Goal: Complete application form: Complete application form

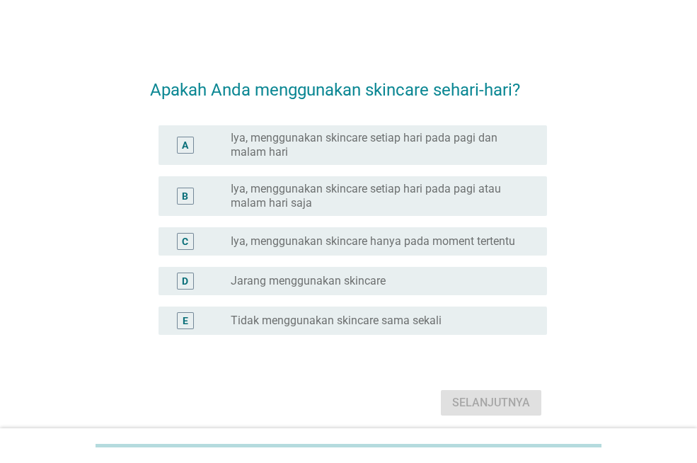
click at [361, 135] on label "Iya, menggunakan skincare setiap hari pada pagi dan malam hari" at bounding box center [378, 145] width 294 height 28
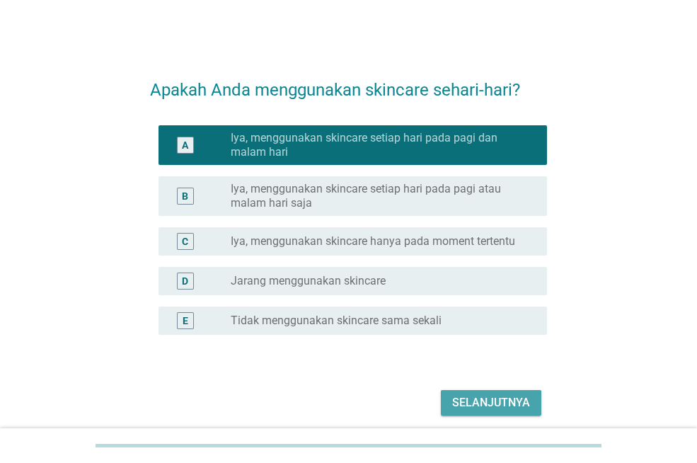
click at [508, 395] on div "Selanjutnya" at bounding box center [491, 402] width 78 height 17
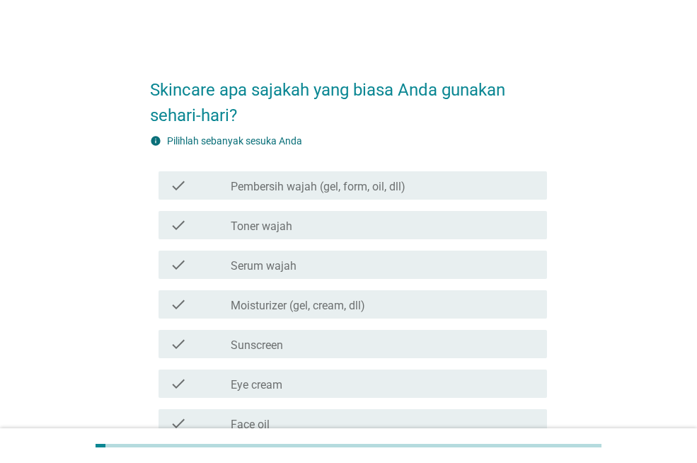
click at [313, 185] on label "Pembersih wajah (gel, form, oil, dll)" at bounding box center [318, 187] width 175 height 14
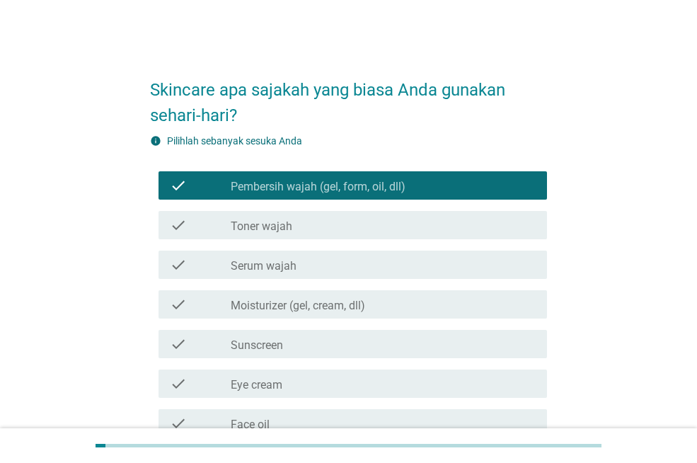
click at [281, 214] on div "check check_box_outline_blank Toner wajah" at bounding box center [352, 225] width 388 height 28
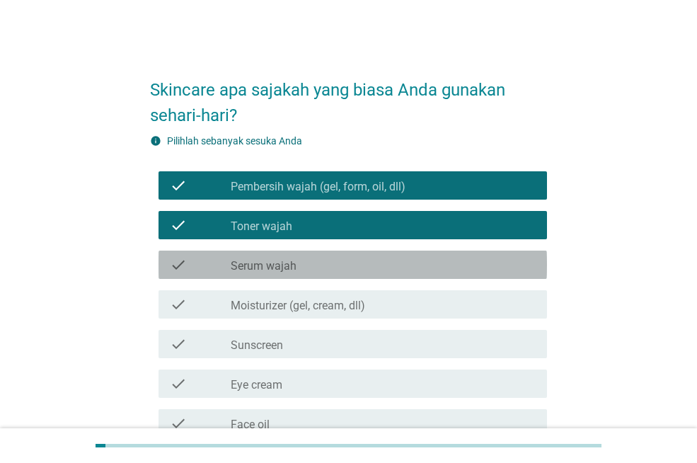
click at [271, 259] on label "Serum wajah" at bounding box center [264, 266] width 66 height 14
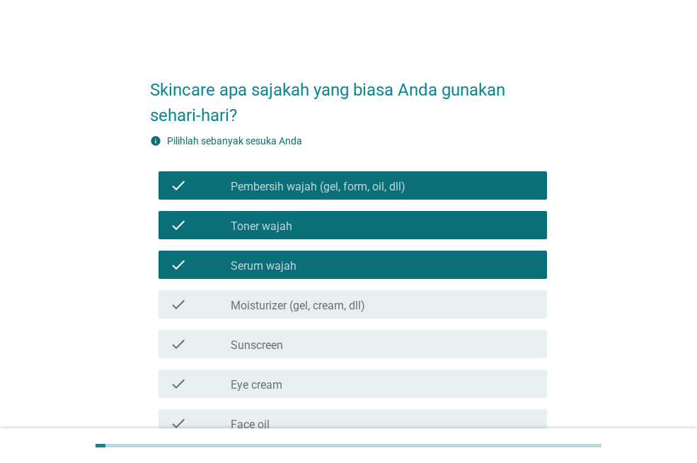
click at [265, 310] on label "Moisturizer (gel, cream, dll)" at bounding box center [298, 305] width 134 height 14
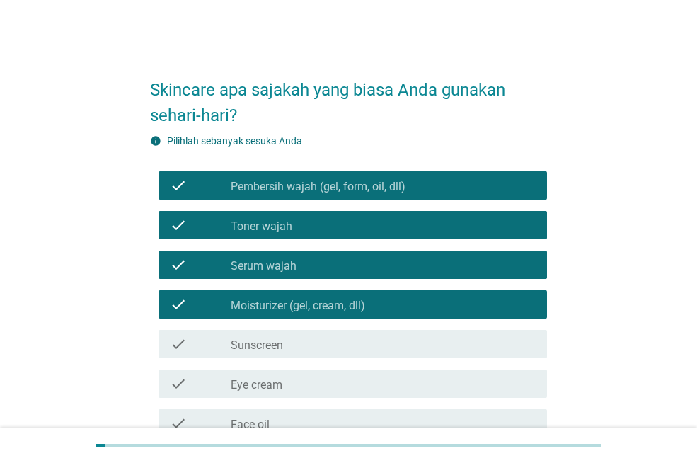
click at [265, 346] on label "Sunscreen" at bounding box center [257, 345] width 52 height 14
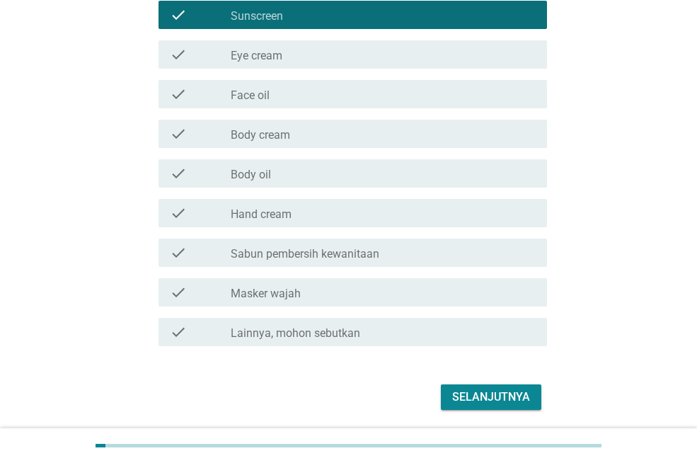
scroll to position [354, 0]
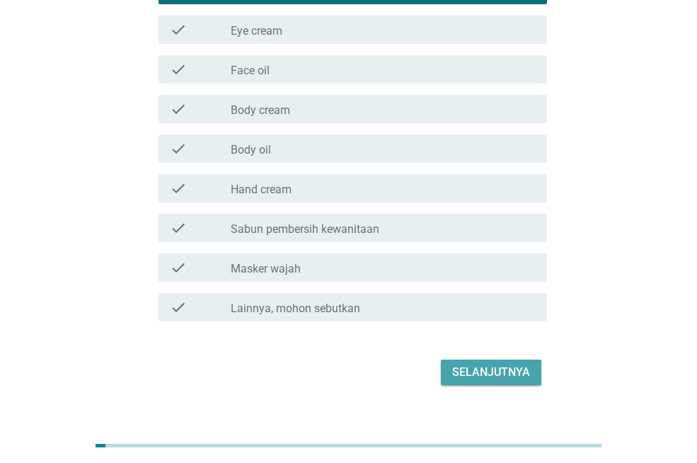
click at [467, 367] on div "Selanjutnya" at bounding box center [491, 372] width 78 height 17
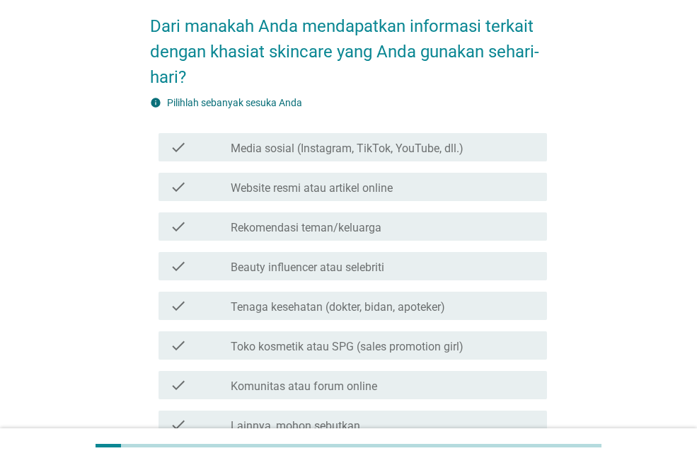
scroll to position [141, 0]
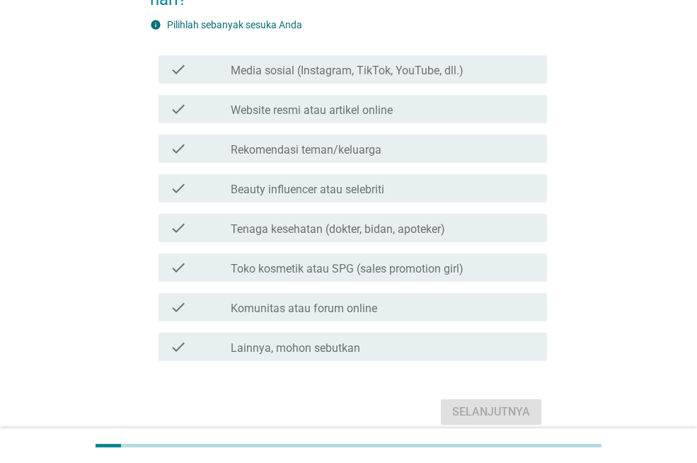
click at [330, 112] on label "Website resmi atau artikel online" at bounding box center [312, 110] width 162 height 14
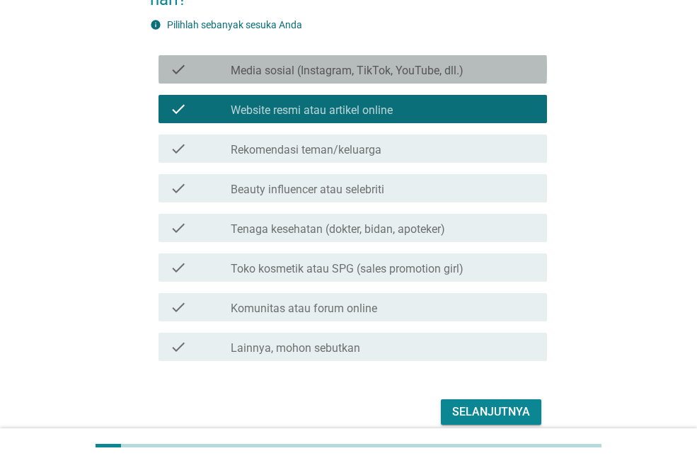
click at [339, 69] on label "Media sosial (Instagram, TikTok, YouTube, dll.)" at bounding box center [347, 71] width 233 height 14
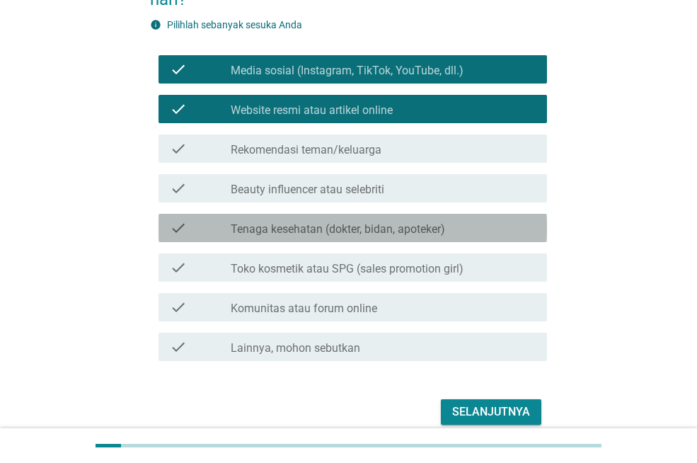
click at [296, 223] on label "Tenaga kesehatan (dokter, bidan, apoteker)" at bounding box center [338, 229] width 214 height 14
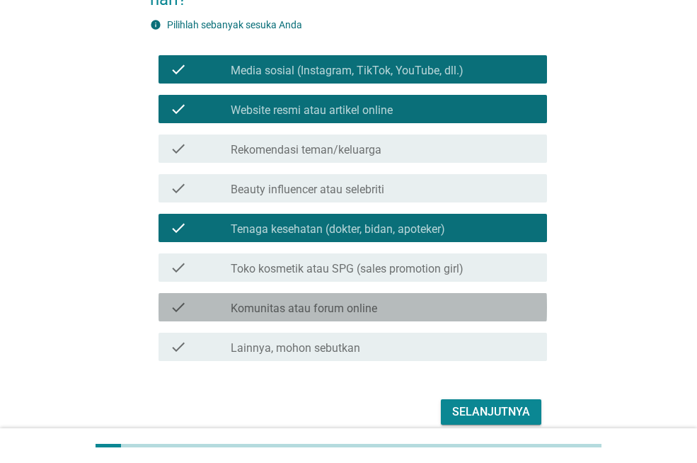
click at [264, 307] on label "Komunitas atau forum online" at bounding box center [304, 308] width 146 height 14
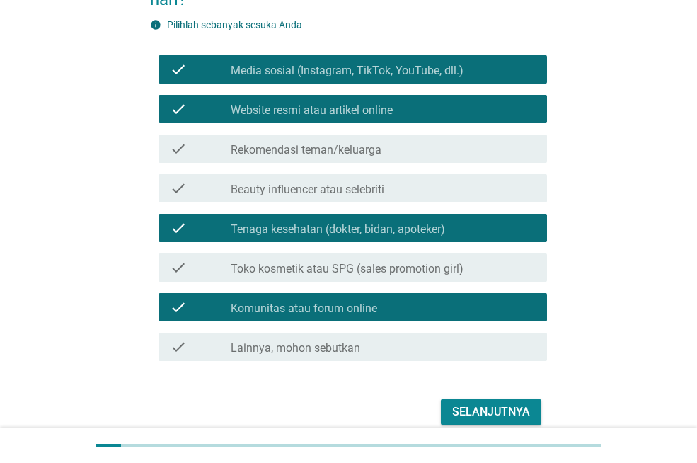
click at [456, 407] on div "Selanjutnya" at bounding box center [491, 411] width 78 height 17
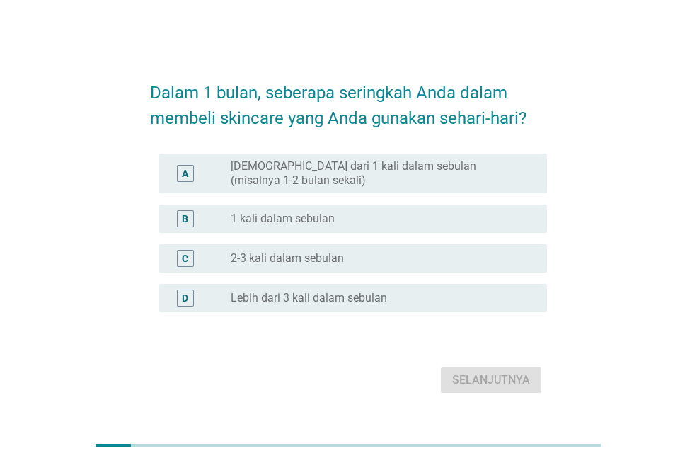
click at [320, 234] on div "B radio_button_unchecked 1 kali dalam sebulan" at bounding box center [348, 219] width 397 height 40
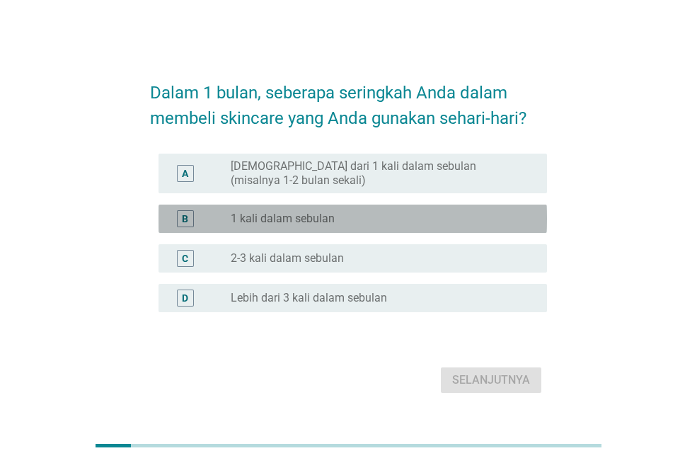
click at [322, 227] on div "B radio_button_unchecked 1 kali dalam sebulan" at bounding box center [352, 218] width 388 height 28
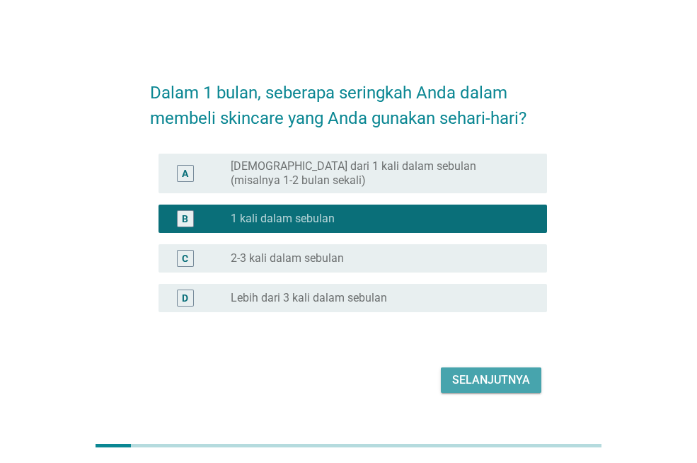
click at [458, 371] on div "Selanjutnya" at bounding box center [491, 379] width 78 height 17
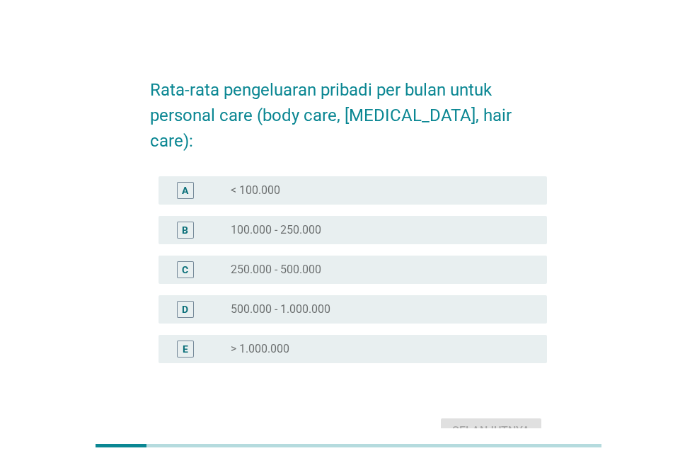
click at [282, 223] on label "100.000 - 250.000" at bounding box center [276, 230] width 91 height 14
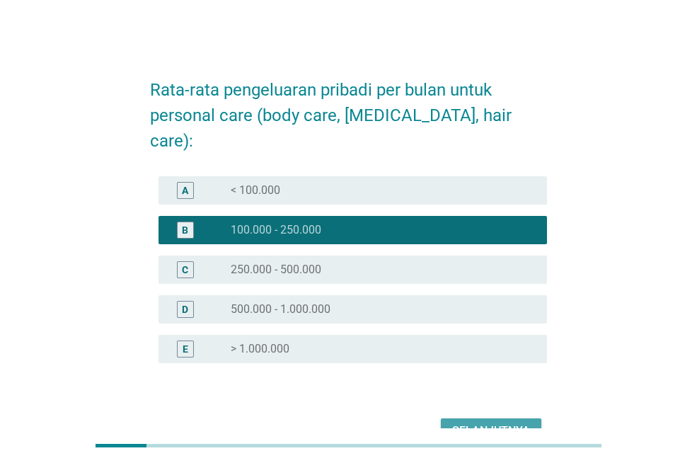
click at [475, 422] on div "Selanjutnya" at bounding box center [491, 430] width 78 height 17
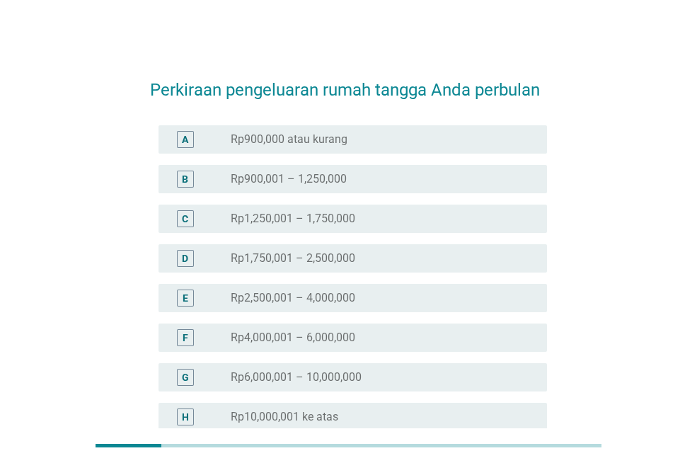
click at [321, 332] on label "Rp4,000,001 – 6,000,000" at bounding box center [293, 337] width 124 height 14
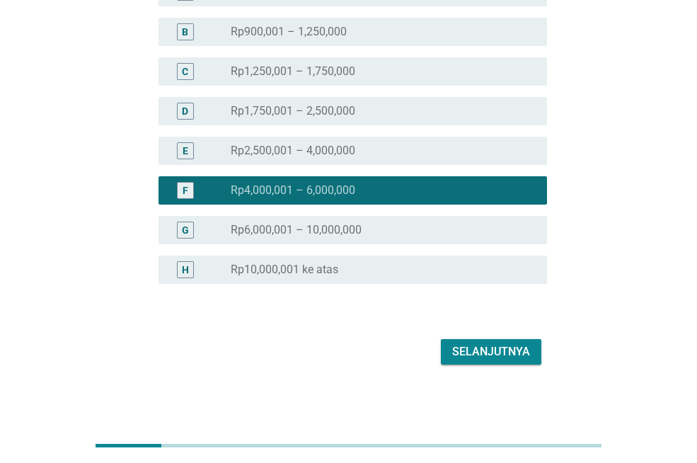
scroll to position [150, 0]
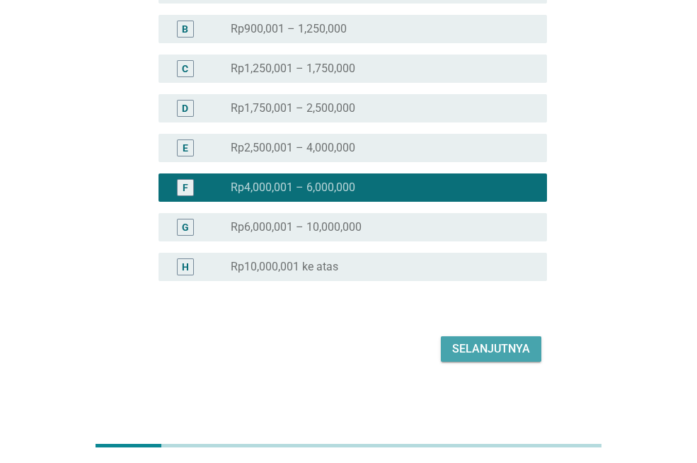
click at [477, 344] on div "Selanjutnya" at bounding box center [491, 348] width 78 height 17
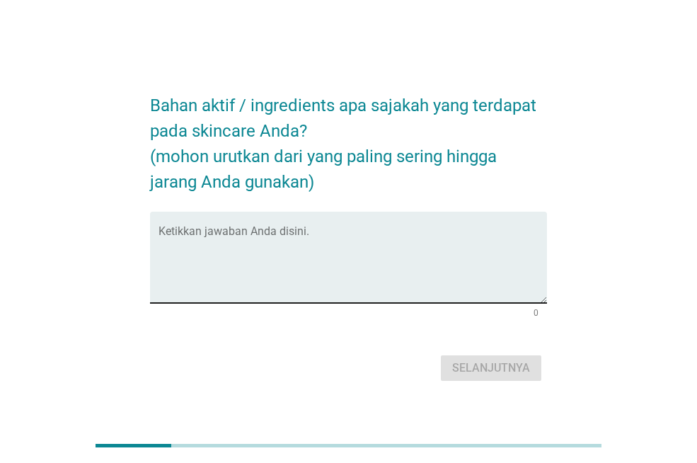
click at [304, 274] on textarea "Ketikkan jawaban Anda disini." at bounding box center [352, 265] width 388 height 74
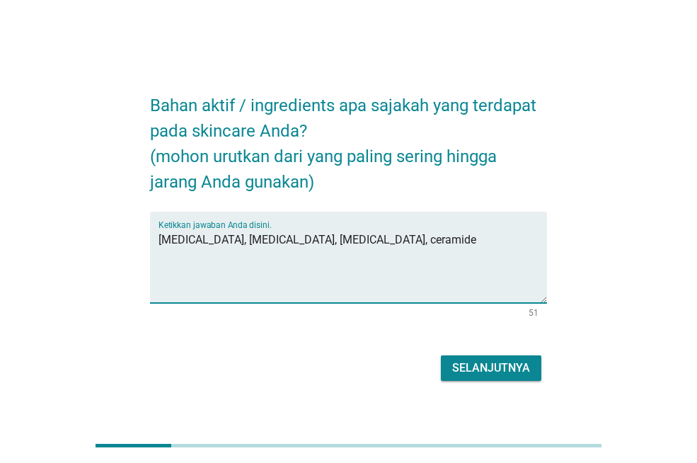
type textarea "[MEDICAL_DATA], [MEDICAL_DATA], [MEDICAL_DATA], ceramide"
click at [470, 373] on div "Selanjutnya" at bounding box center [491, 367] width 78 height 17
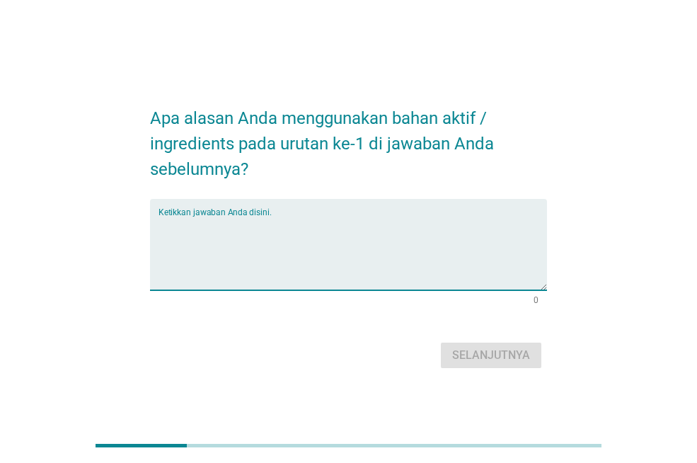
click at [283, 241] on textarea "Ketikkan jawaban Anda disini." at bounding box center [352, 253] width 388 height 74
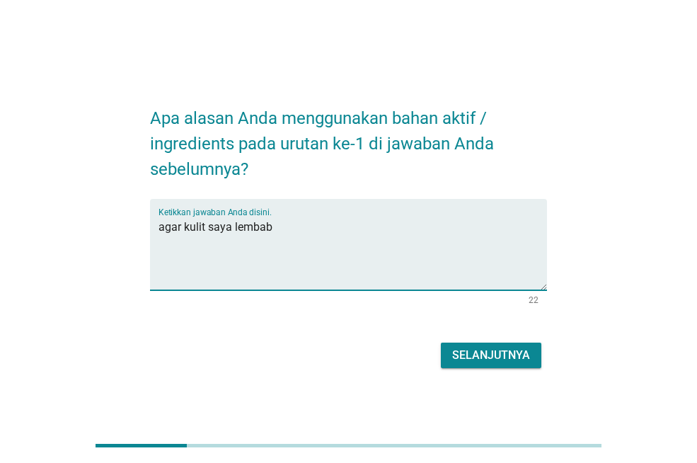
type textarea "agar kulit saya lembab"
click at [514, 347] on div "Selanjutnya" at bounding box center [491, 355] width 78 height 17
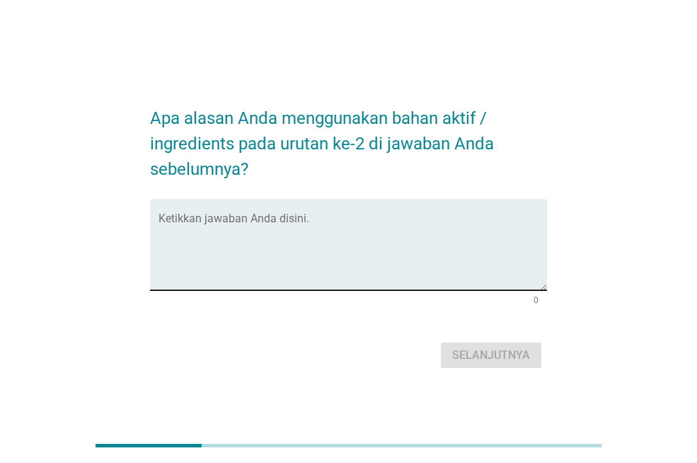
click at [358, 264] on textarea "Ketikkan jawaban Anda disini." at bounding box center [352, 253] width 388 height 74
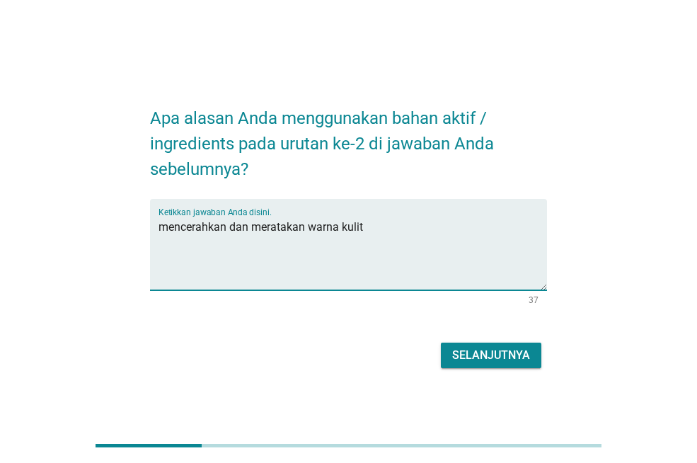
type textarea "mencerahkan dan meratakan warna kulit"
click at [448, 352] on button "Selanjutnya" at bounding box center [491, 354] width 100 height 25
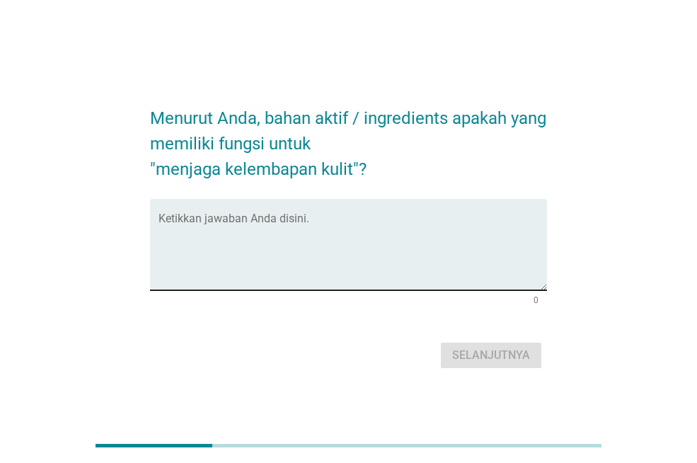
click at [336, 226] on textarea "Ketikkan jawaban Anda disini." at bounding box center [352, 253] width 388 height 74
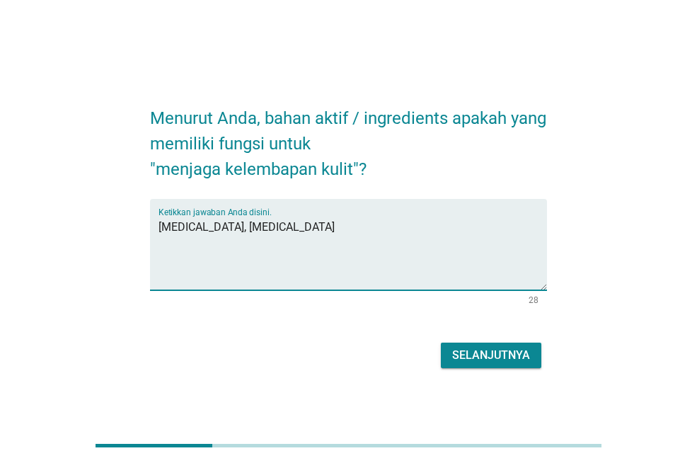
type textarea "[MEDICAL_DATA], [MEDICAL_DATA]"
click at [447, 360] on button "Selanjutnya" at bounding box center [491, 354] width 100 height 25
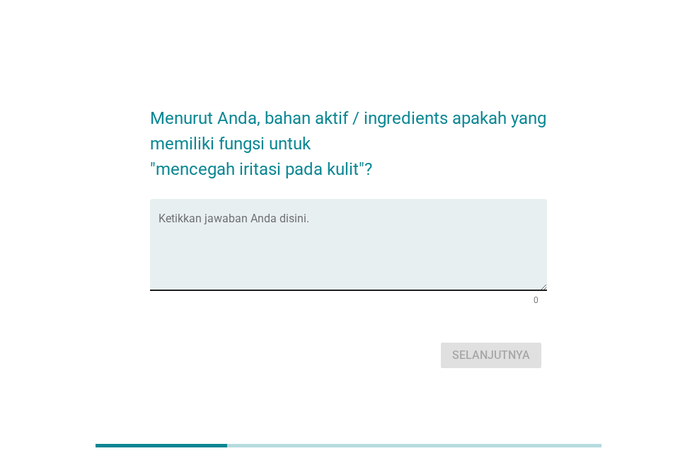
click at [270, 228] on textarea "Ketikkan jawaban Anda disini." at bounding box center [352, 253] width 388 height 74
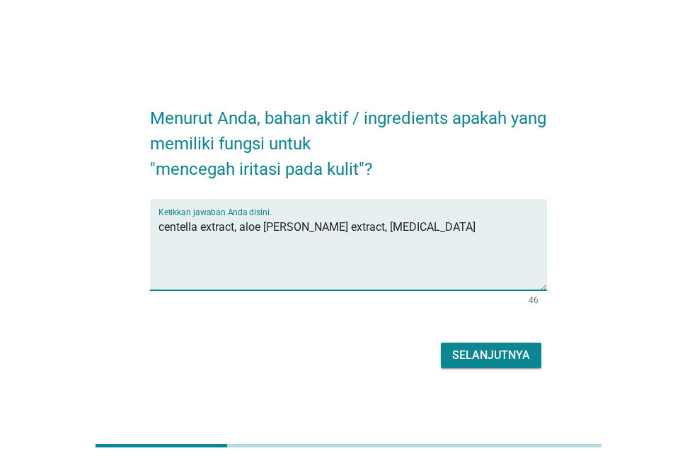
type textarea "centella extract, aloe [PERSON_NAME] extract, [MEDICAL_DATA]"
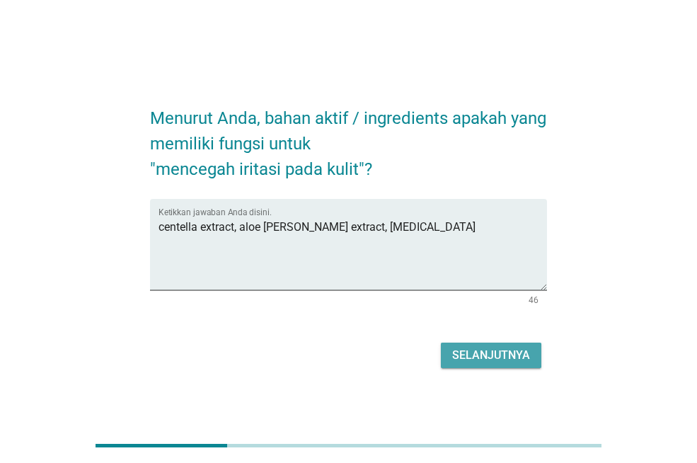
click at [497, 365] on button "Selanjutnya" at bounding box center [491, 354] width 100 height 25
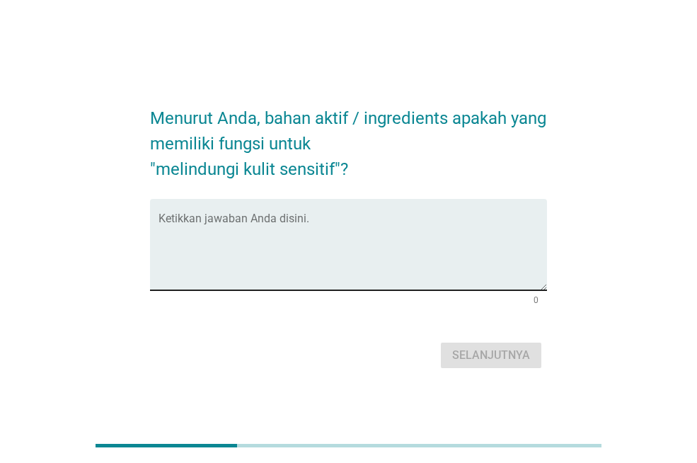
click at [249, 218] on textarea "Ketikkan jawaban Anda disini." at bounding box center [352, 253] width 388 height 74
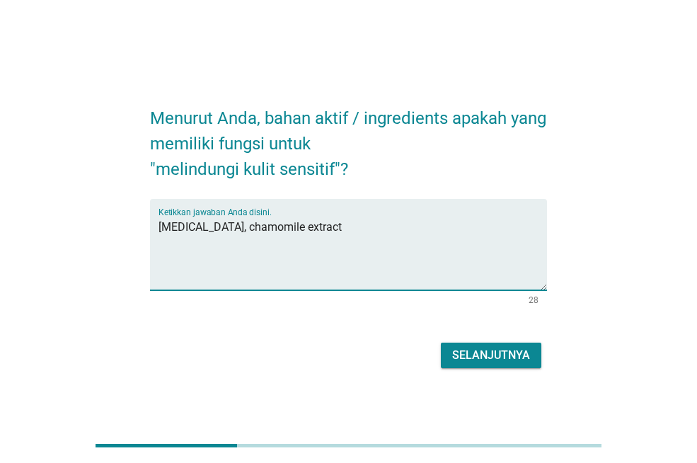
type textarea "[MEDICAL_DATA], chamomile extract"
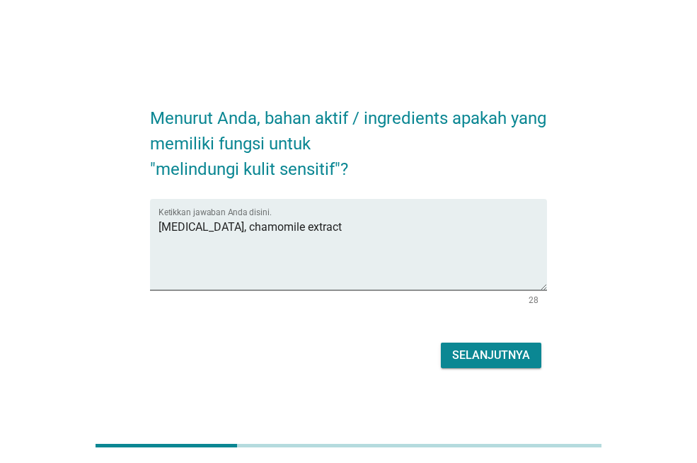
click at [523, 353] on div "Selanjutnya" at bounding box center [491, 355] width 78 height 17
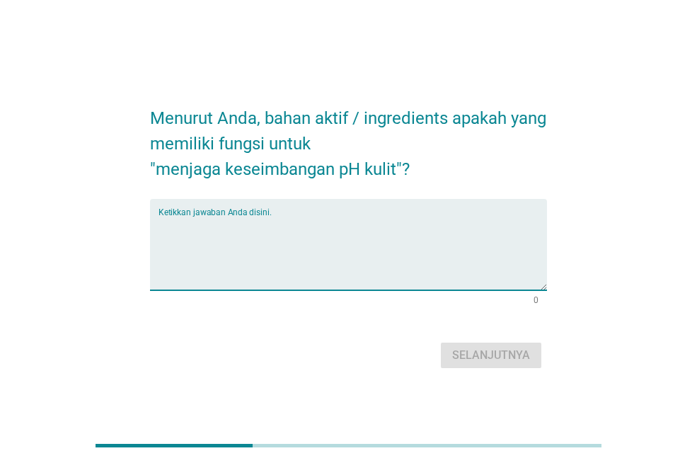
click at [176, 236] on textarea "Ketikkan jawaban Anda disini." at bounding box center [352, 253] width 388 height 74
click at [255, 241] on textarea "Ketikkan jawaban Anda disini." at bounding box center [352, 253] width 388 height 74
type textarea "ceramide"
click at [493, 352] on div "Selanjutnya" at bounding box center [491, 355] width 78 height 17
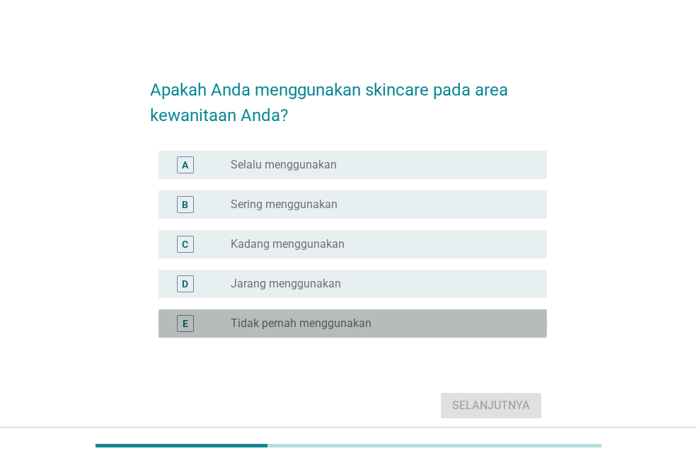
click at [259, 316] on label "Tidak pernah menggunakan" at bounding box center [301, 323] width 141 height 14
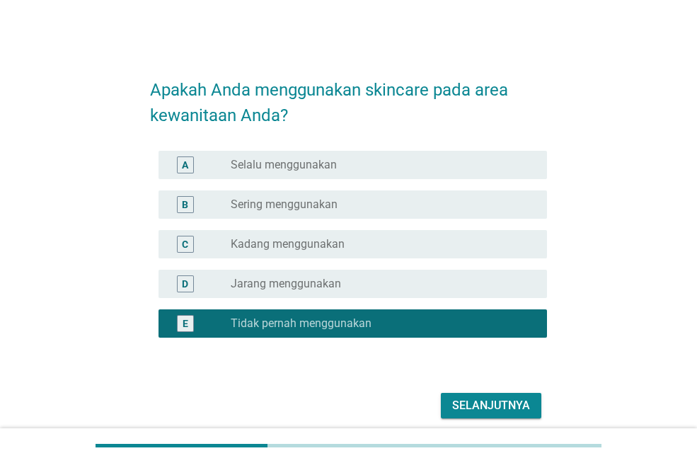
click at [371, 287] on div "radio_button_unchecked Jarang menggunakan" at bounding box center [378, 284] width 294 height 14
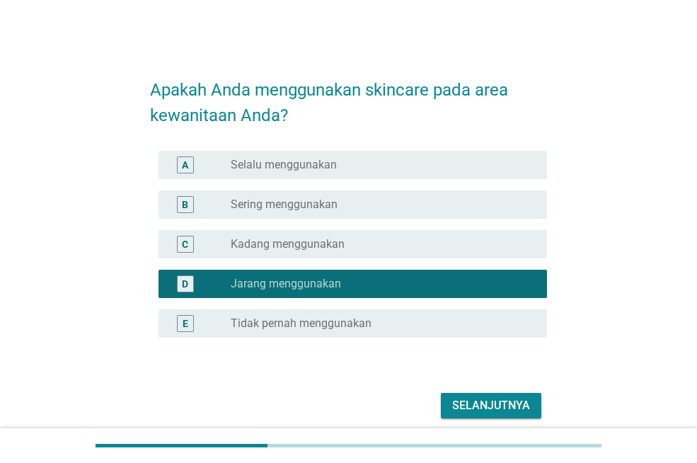
click at [497, 411] on div "Selanjutnya" at bounding box center [491, 405] width 78 height 17
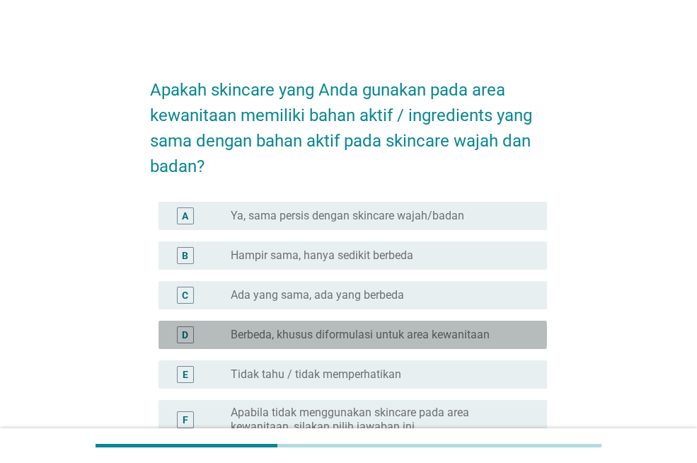
click at [280, 332] on label "Berbeda, khusus diformulasi untuk area kewanitaan" at bounding box center [360, 334] width 259 height 14
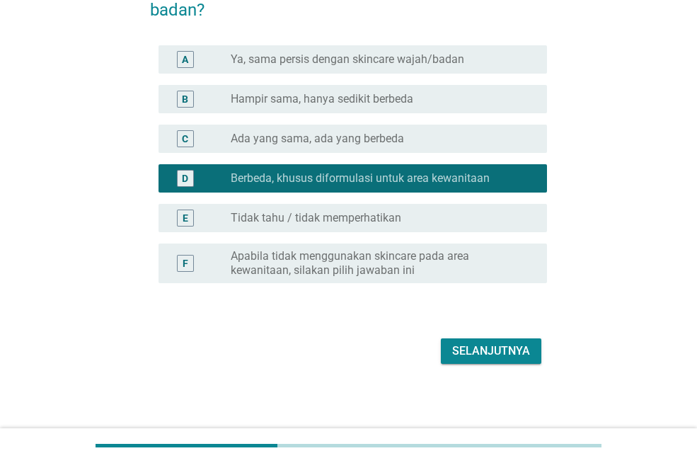
scroll to position [158, 0]
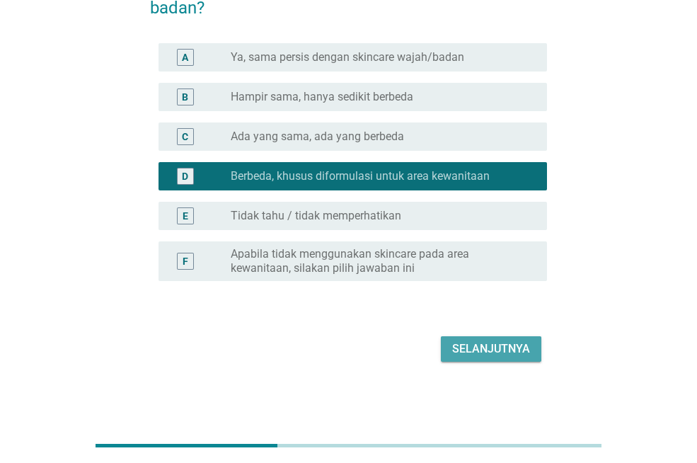
click at [461, 357] on button "Selanjutnya" at bounding box center [491, 348] width 100 height 25
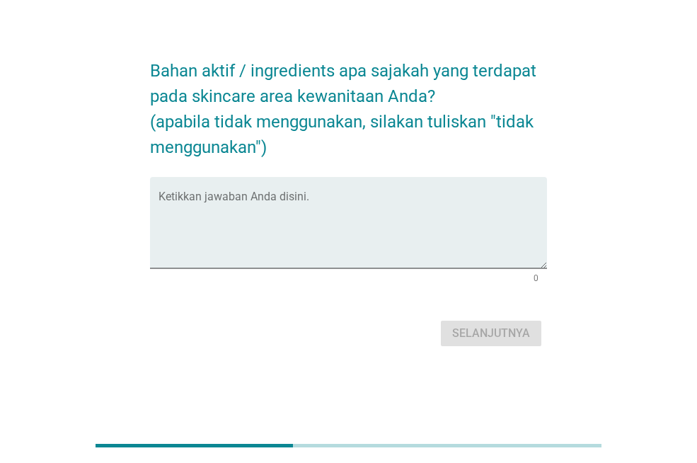
scroll to position [0, 0]
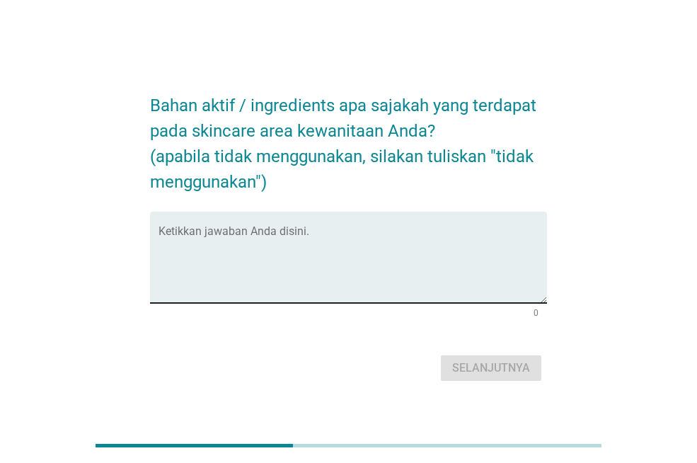
click at [208, 259] on textarea "Ketikkan jawaban Anda disini." at bounding box center [352, 265] width 388 height 74
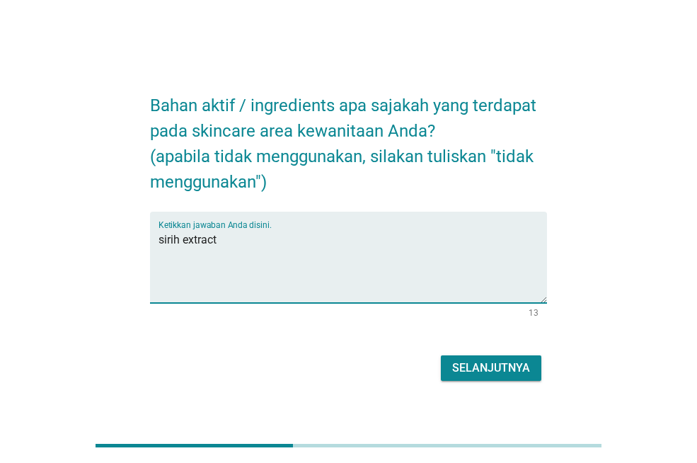
type textarea "sirih extract"
click at [458, 359] on div "Selanjutnya" at bounding box center [491, 367] width 78 height 17
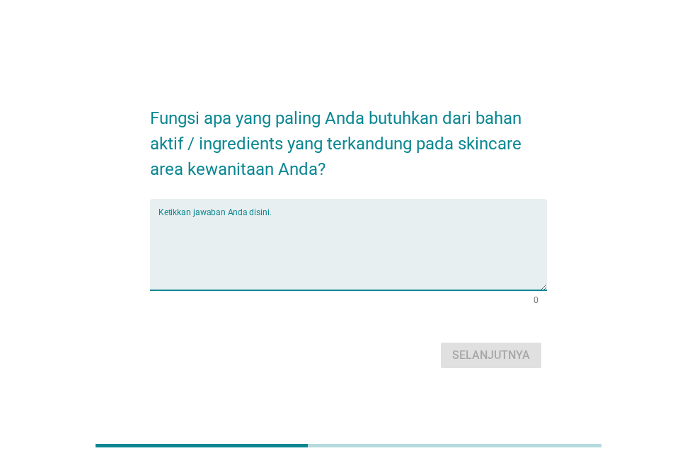
click at [241, 236] on textarea "Ketikkan jawaban Anda disini." at bounding box center [352, 253] width 388 height 74
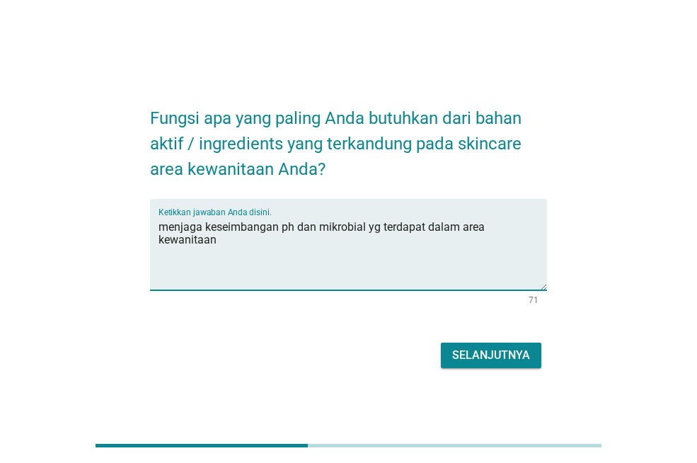
type textarea "menjaga keseimbangan ph dan mikrobial yg terdapat dalam area kewanitaan"
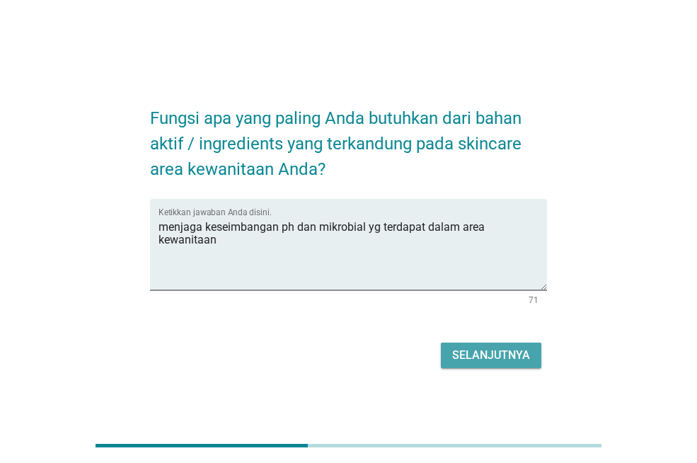
click at [498, 361] on div "Selanjutnya" at bounding box center [491, 355] width 78 height 17
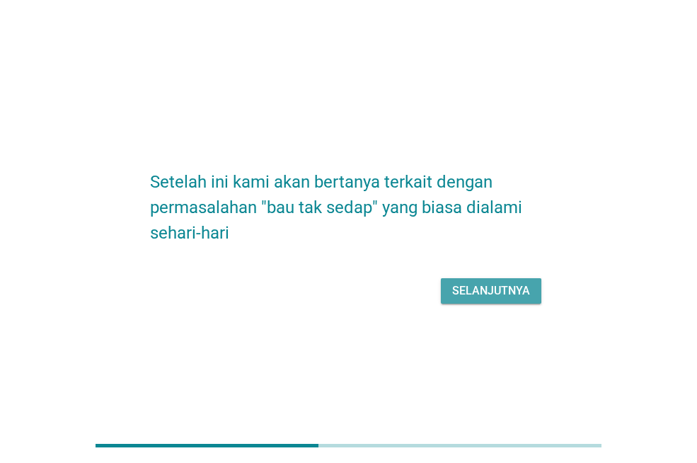
click at [493, 295] on div "Selanjutnya" at bounding box center [491, 290] width 78 height 17
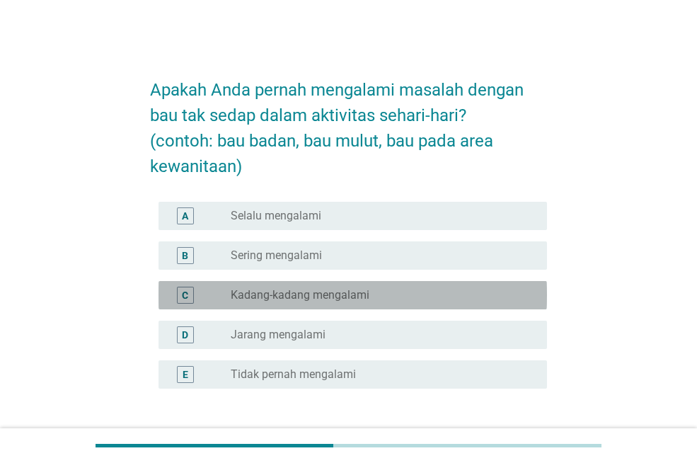
click at [280, 299] on label "Kadang-kadang mengalami" at bounding box center [300, 295] width 139 height 14
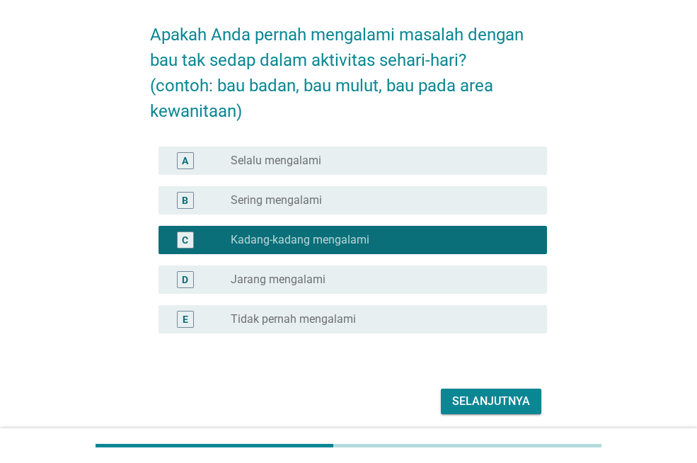
scroll to position [71, 0]
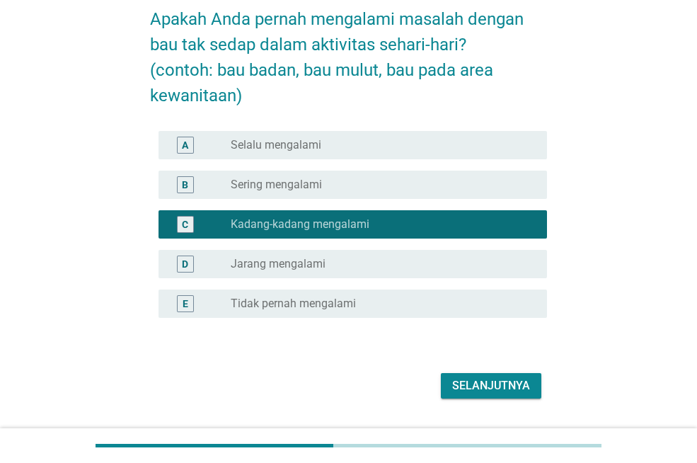
click at [491, 394] on button "Selanjutnya" at bounding box center [491, 385] width 100 height 25
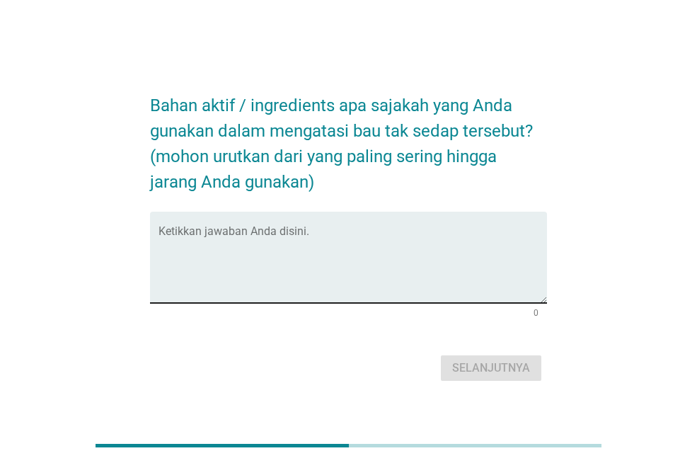
click at [231, 262] on textarea "Ketikkan jawaban Anda disini." at bounding box center [352, 265] width 388 height 74
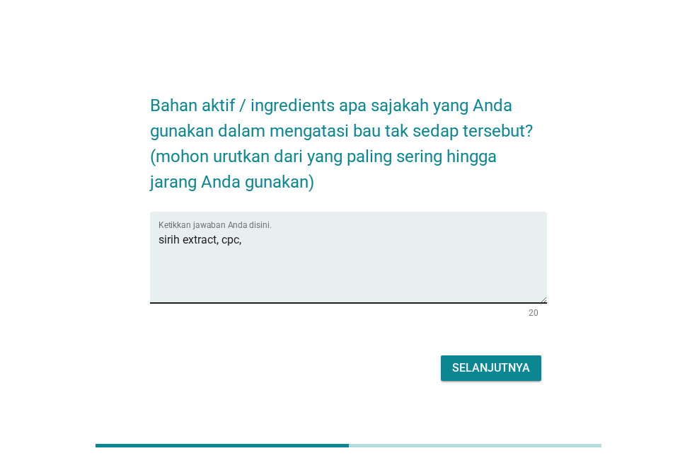
click at [355, 239] on textarea "sirih extract, cpc," at bounding box center [352, 265] width 388 height 74
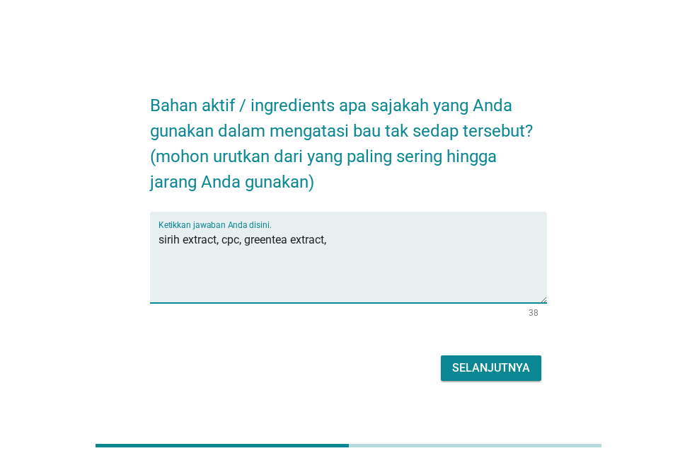
click at [349, 238] on textarea "sirih extract, cpc, greentea extract," at bounding box center [352, 265] width 388 height 74
type textarea "sirih extract, cpc, greentea extract,"
click at [472, 368] on div "Selanjutnya" at bounding box center [491, 367] width 78 height 17
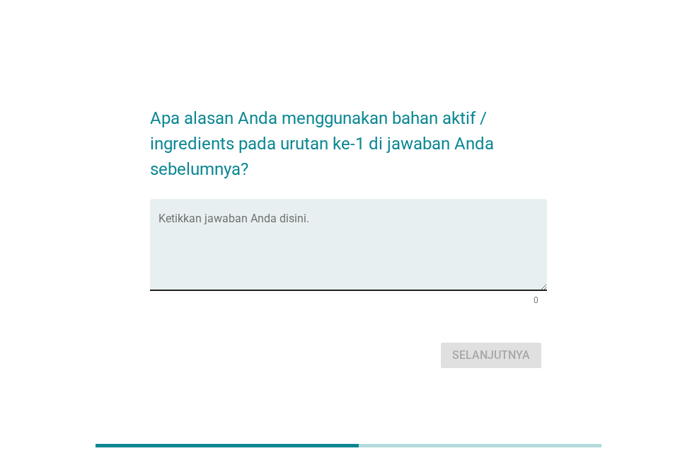
click at [182, 210] on div "Ketikkan jawaban Anda disini." at bounding box center [352, 244] width 388 height 91
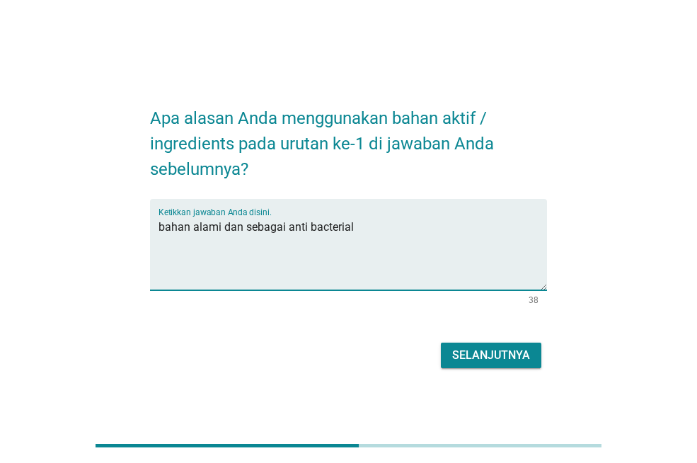
type textarea "bahan alami dan sebagai anti bacterial"
click at [480, 352] on div "Selanjutnya" at bounding box center [491, 355] width 78 height 17
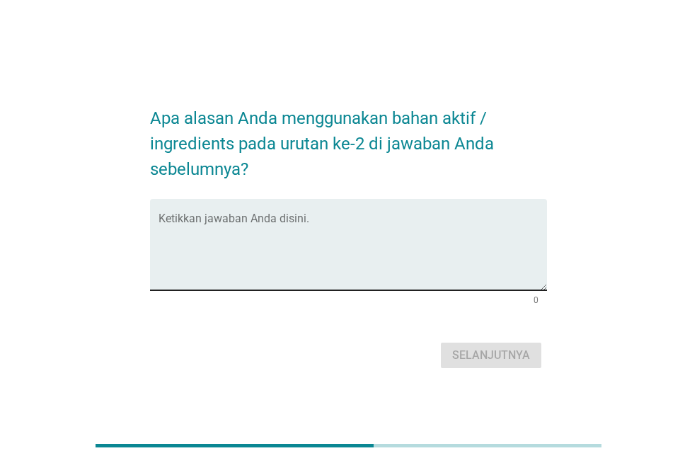
click at [234, 216] on textarea "Ketikkan jawaban Anda disini." at bounding box center [352, 253] width 388 height 74
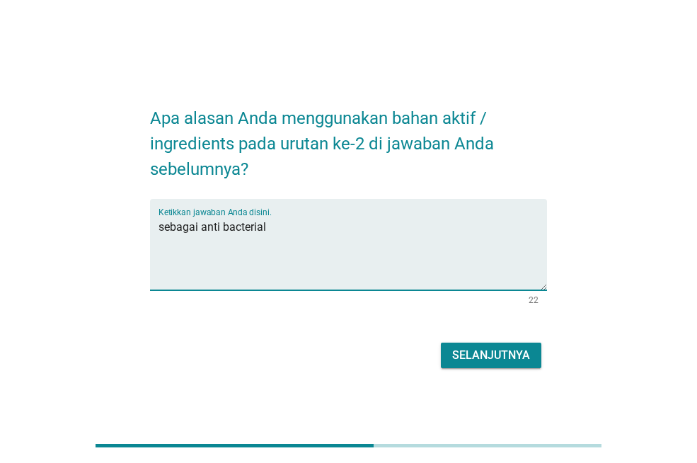
type textarea "sebagai anti bacterial"
click at [463, 359] on div "Selanjutnya" at bounding box center [491, 355] width 78 height 17
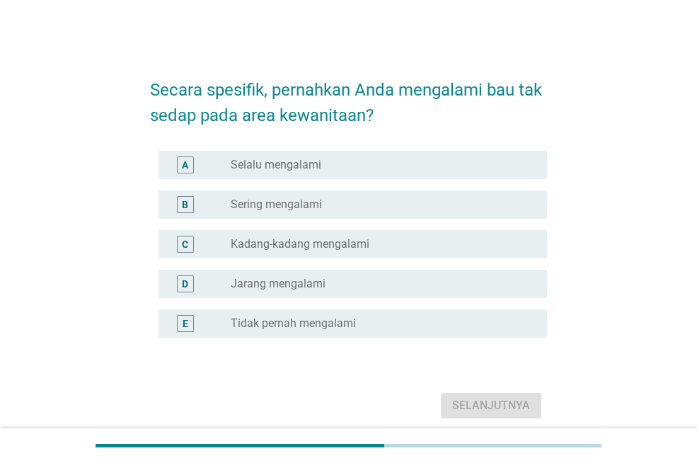
click at [354, 248] on label "Kadang-kadang mengalami" at bounding box center [300, 244] width 139 height 14
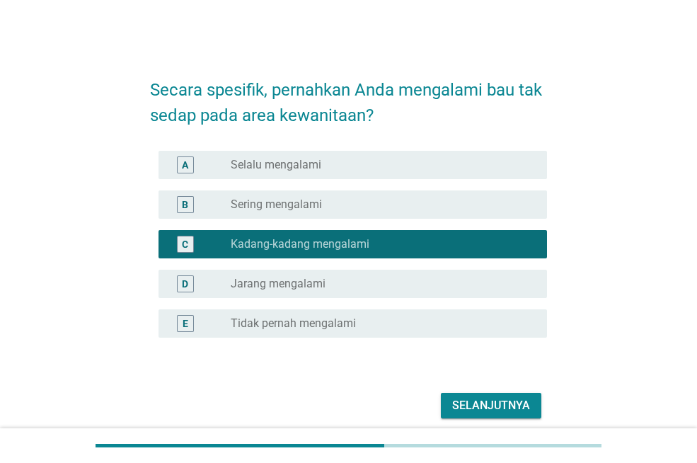
click at [508, 406] on div "Selanjutnya" at bounding box center [491, 405] width 78 height 17
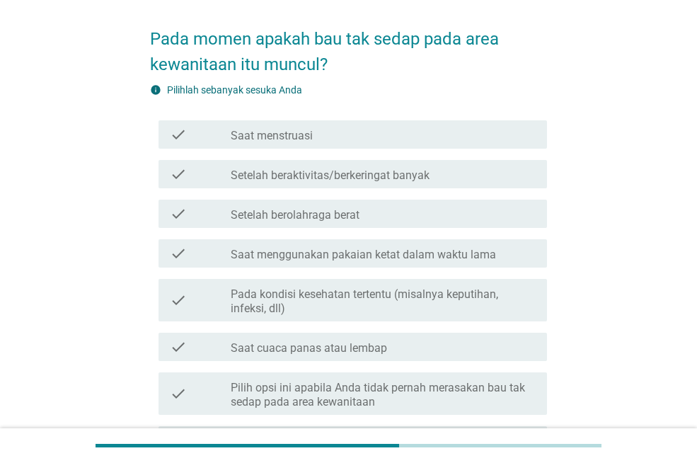
scroll to position [71, 0]
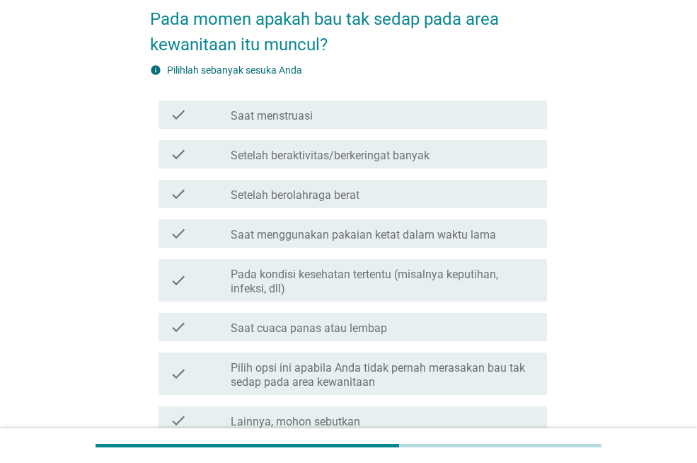
click at [350, 117] on div "check_box_outline_blank Saat menstruasi" at bounding box center [383, 114] width 305 height 17
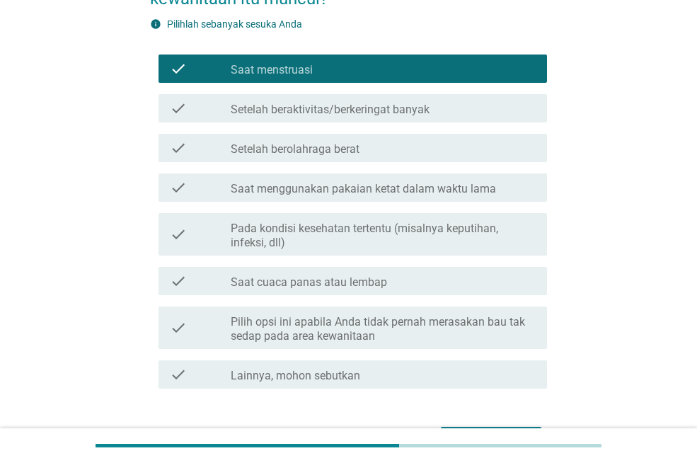
scroll to position [141, 0]
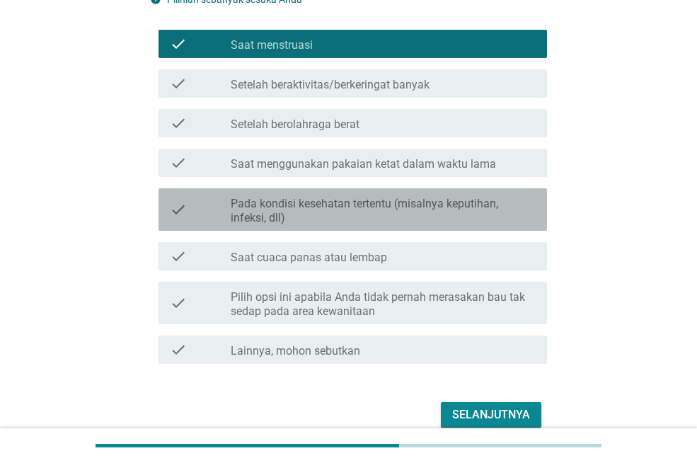
click at [417, 223] on label "Pada kondisi kesehatan tertentu (misalnya keputihan, infeksi, dll)" at bounding box center [383, 211] width 305 height 28
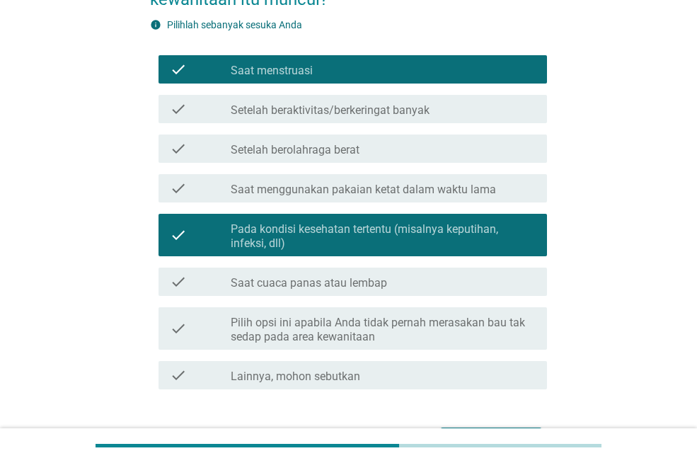
scroll to position [207, 0]
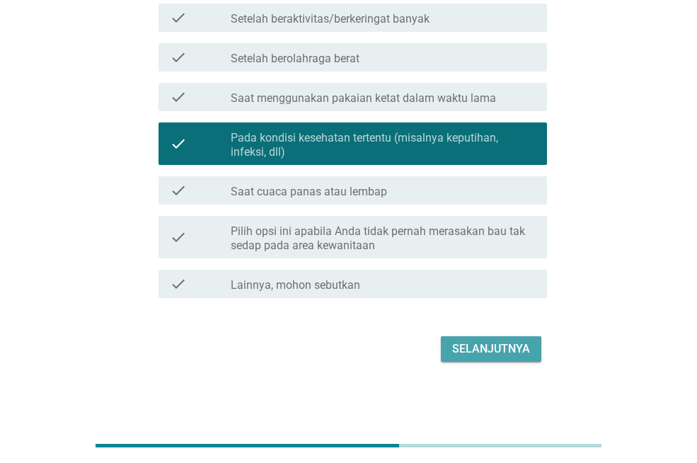
click at [465, 339] on button "Selanjutnya" at bounding box center [491, 348] width 100 height 25
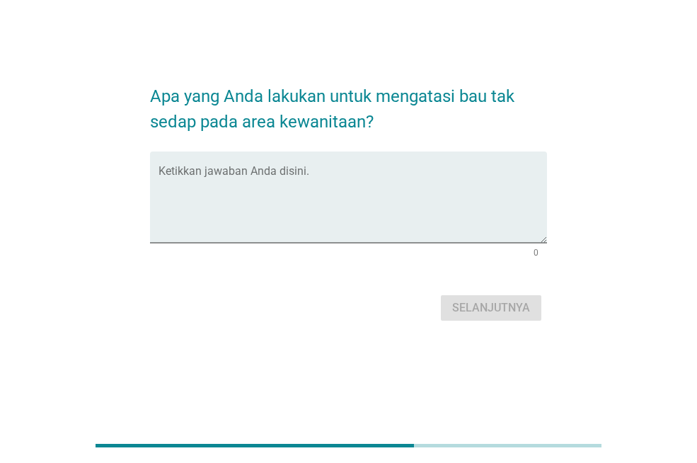
scroll to position [0, 0]
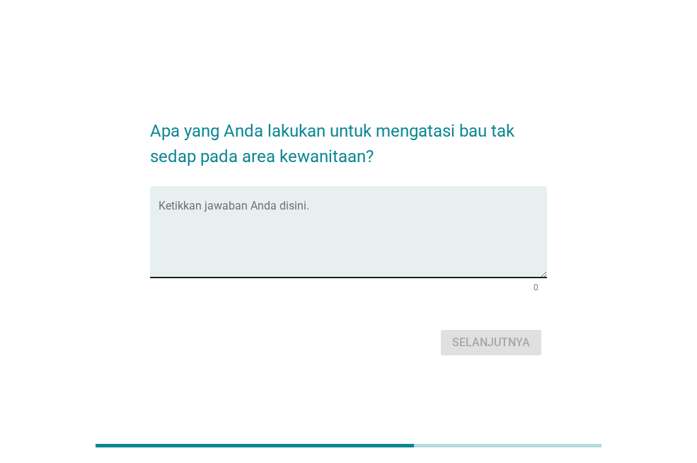
click at [255, 211] on textarea "Ketikkan jawaban Anda disini." at bounding box center [352, 240] width 388 height 74
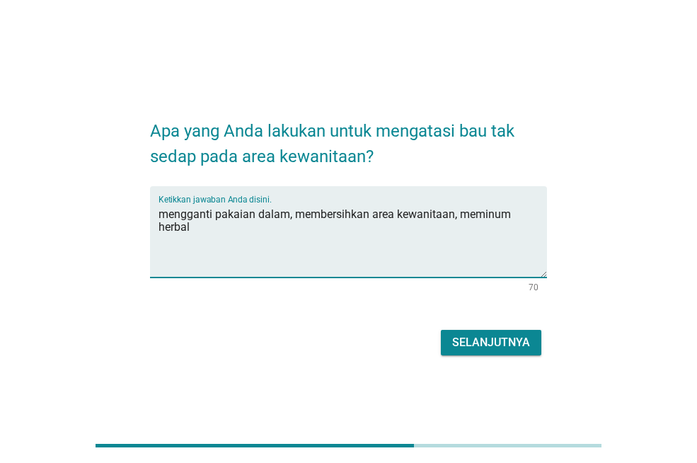
type textarea "mengganti pakaian dalam, membersihkan area kewanitaan, meminum herbal"
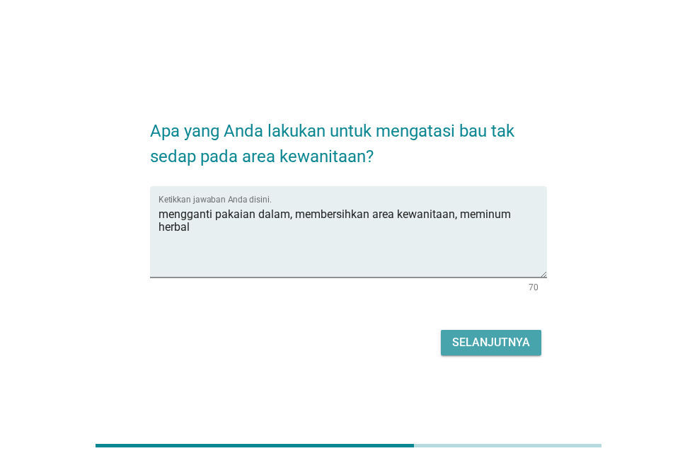
click at [458, 340] on div "Selanjutnya" at bounding box center [491, 342] width 78 height 17
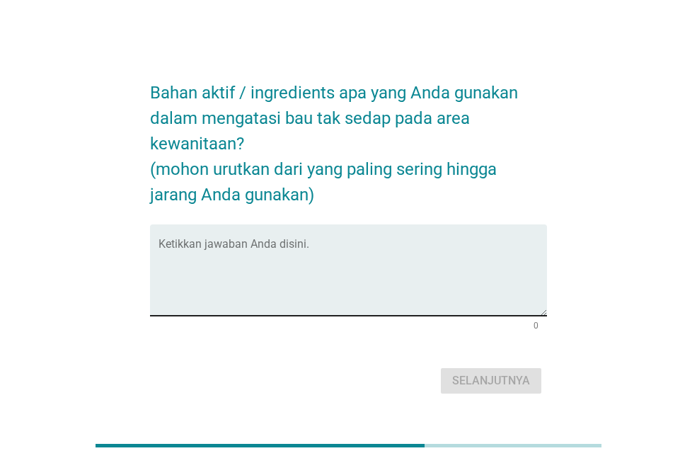
click at [312, 252] on textarea "Ketikkan jawaban Anda disini." at bounding box center [352, 278] width 388 height 74
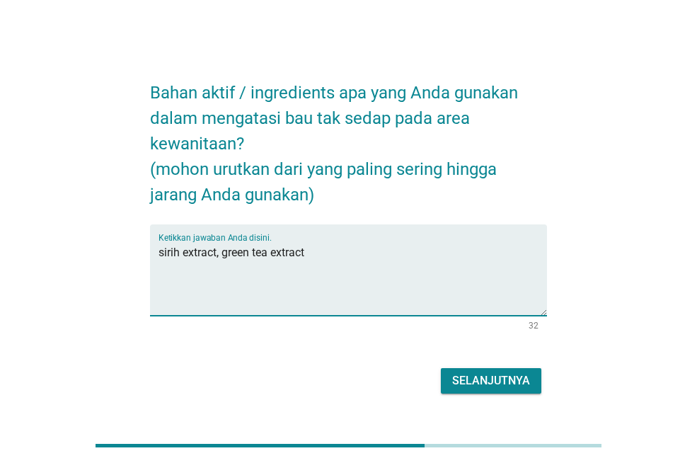
type textarea "sirih extract, green tea extract"
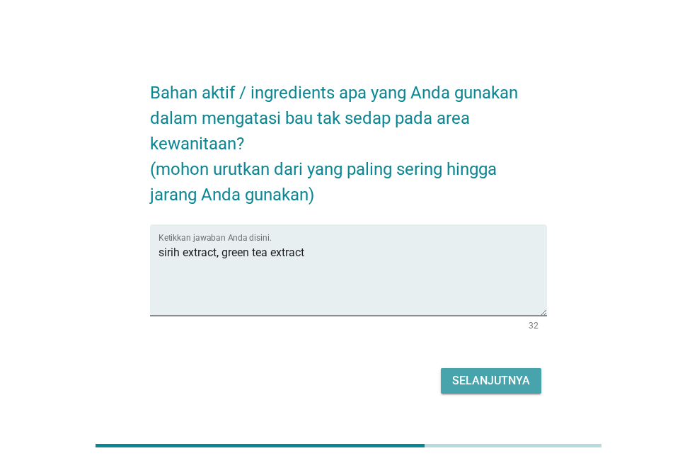
click at [484, 379] on div "Selanjutnya" at bounding box center [491, 380] width 78 height 17
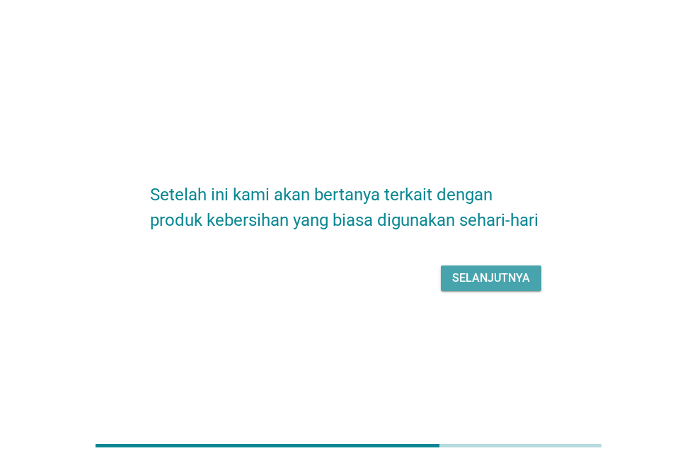
click at [510, 268] on button "Selanjutnya" at bounding box center [491, 277] width 100 height 25
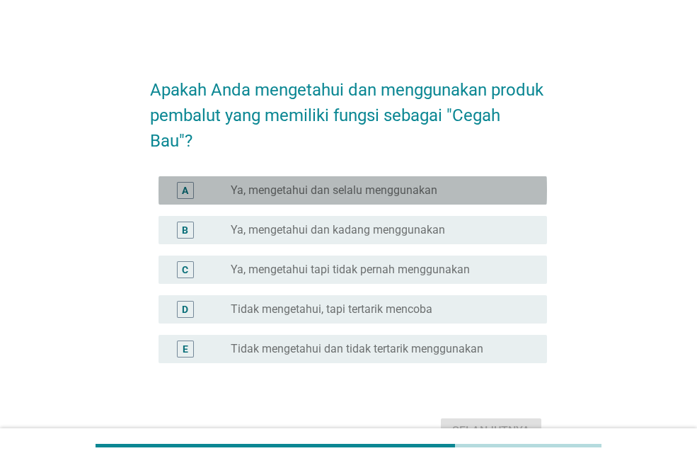
click at [368, 194] on label "Ya, mengetahui dan selalu menggunakan" at bounding box center [334, 190] width 207 height 14
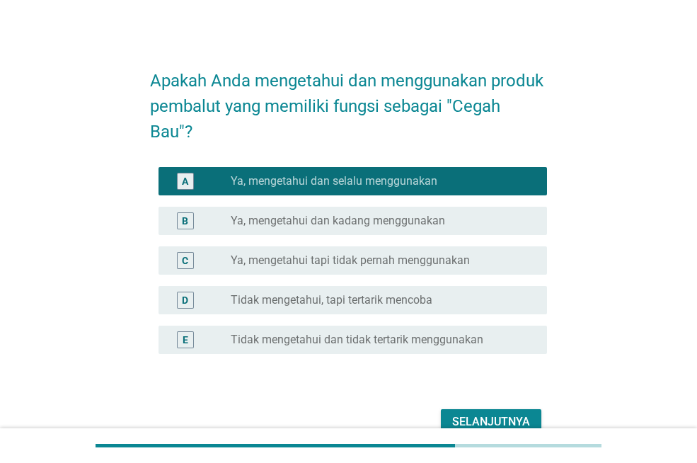
scroll to position [71, 0]
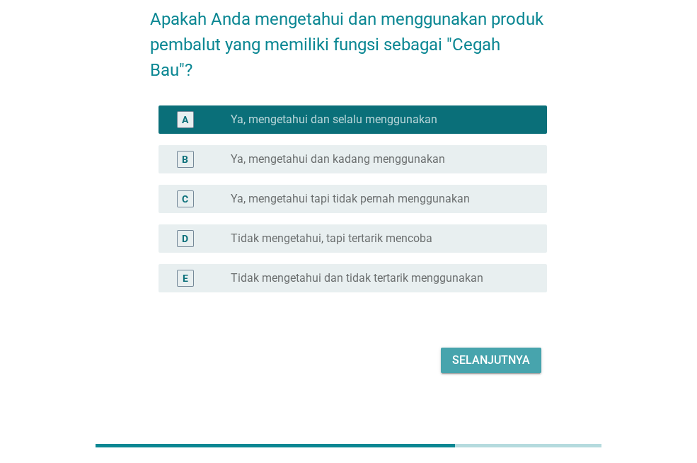
click at [505, 355] on div "Selanjutnya" at bounding box center [491, 360] width 78 height 17
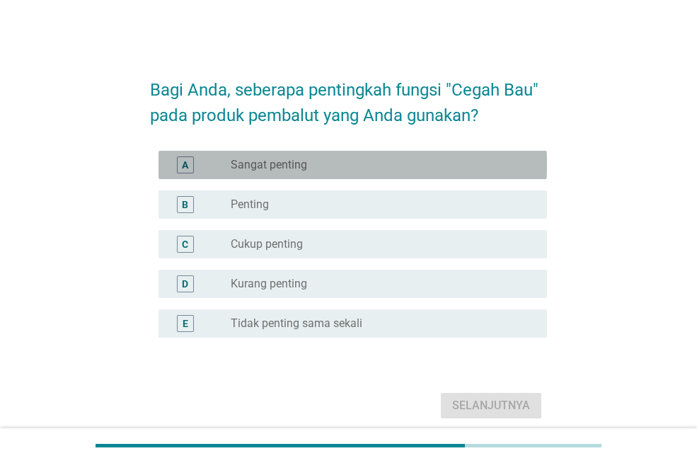
click at [382, 163] on div "radio_button_unchecked Sangat penting" at bounding box center [378, 165] width 294 height 14
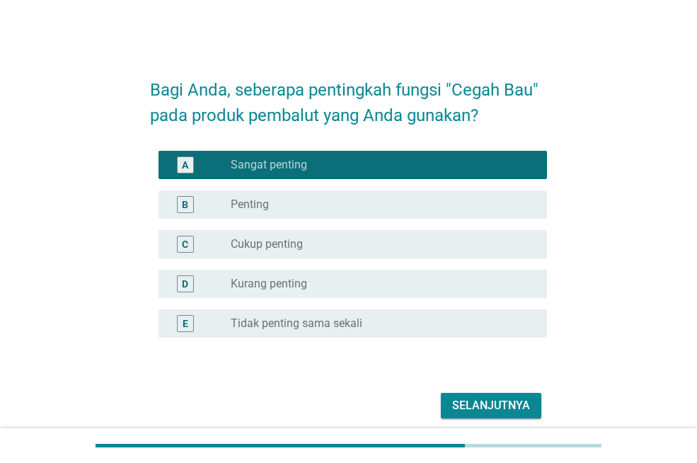
click at [489, 401] on div "Selanjutnya" at bounding box center [491, 405] width 78 height 17
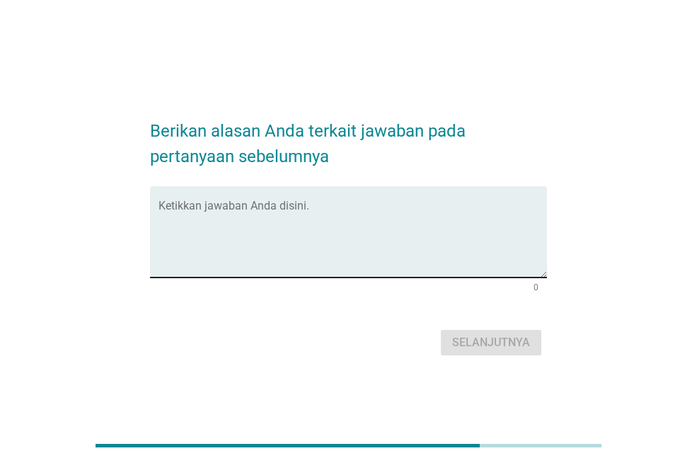
click at [274, 204] on textarea "Ketikkan jawaban Anda disini." at bounding box center [352, 240] width 388 height 74
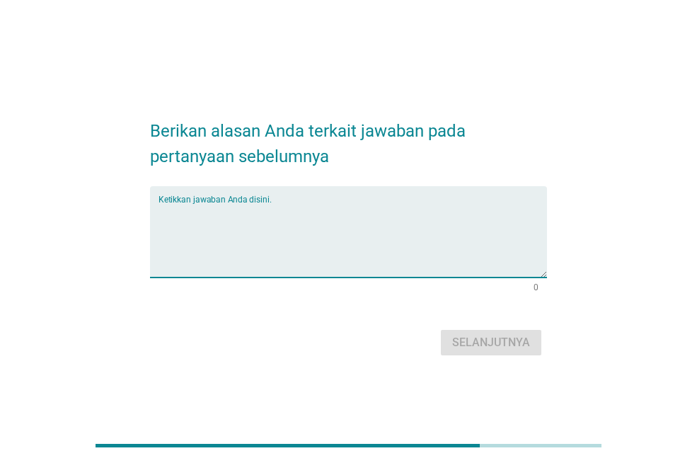
type textarea "a"
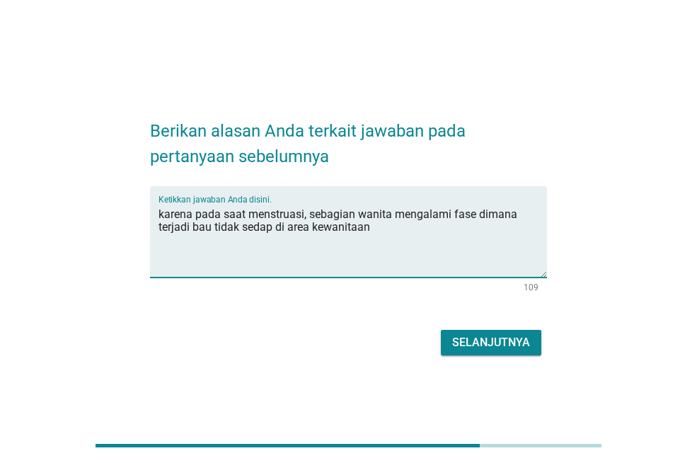
type textarea "karena pada saat menstruasi, sebagian wanita mengalami fase dimana terjadi bau …"
click at [457, 357] on div "Selanjutnya" at bounding box center [348, 342] width 397 height 34
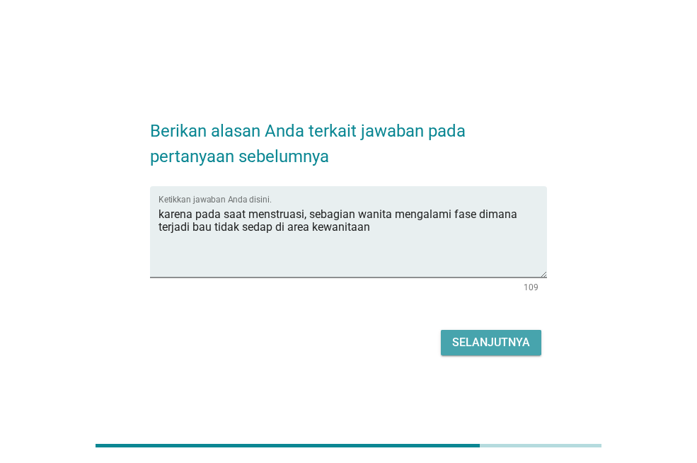
click at [461, 348] on div "Selanjutnya" at bounding box center [491, 342] width 78 height 17
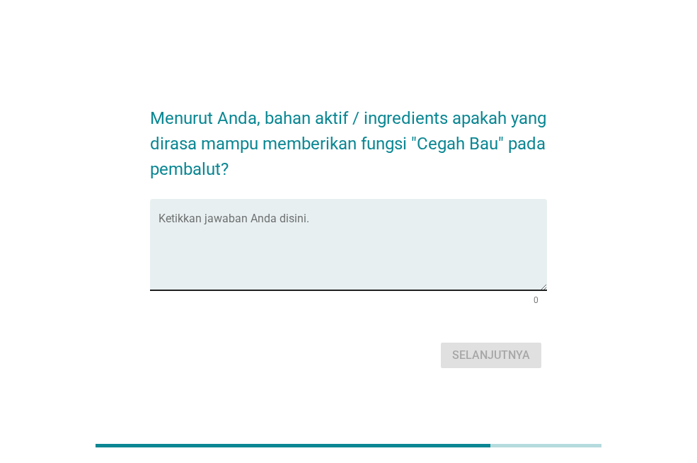
click at [347, 209] on div "Ketikkan jawaban Anda disini." at bounding box center [352, 244] width 388 height 91
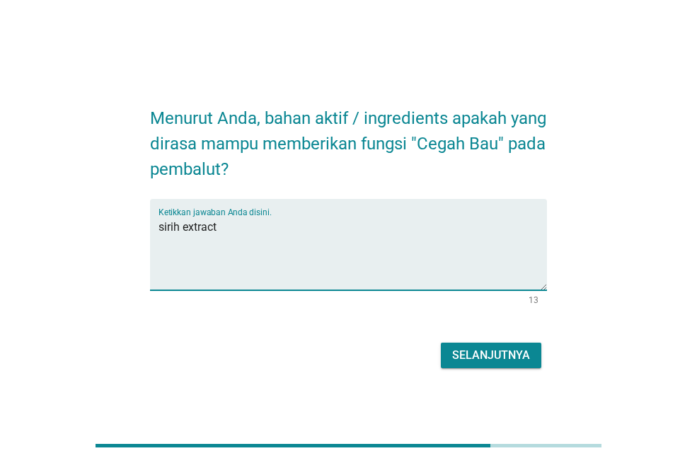
type textarea "sirih extract"
click at [467, 352] on div "Selanjutnya" at bounding box center [491, 355] width 78 height 17
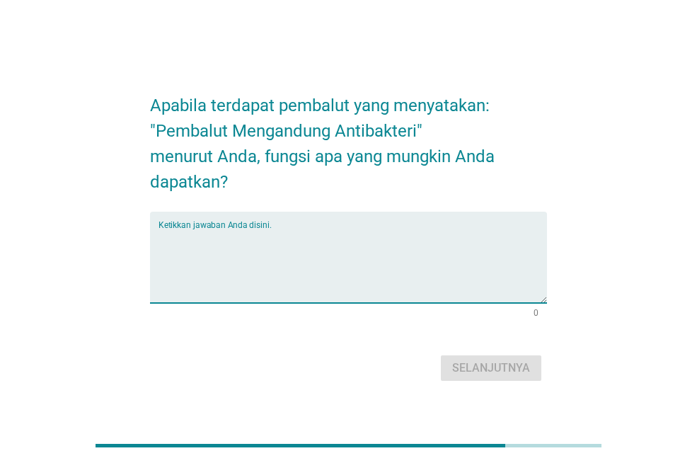
click at [359, 236] on textarea "Ketikkan jawaban Anda disini." at bounding box center [352, 265] width 388 height 74
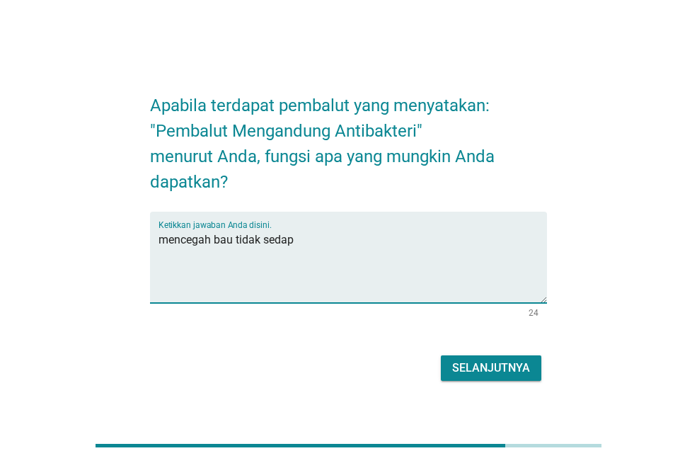
type textarea "mencegah bau tidak sedap"
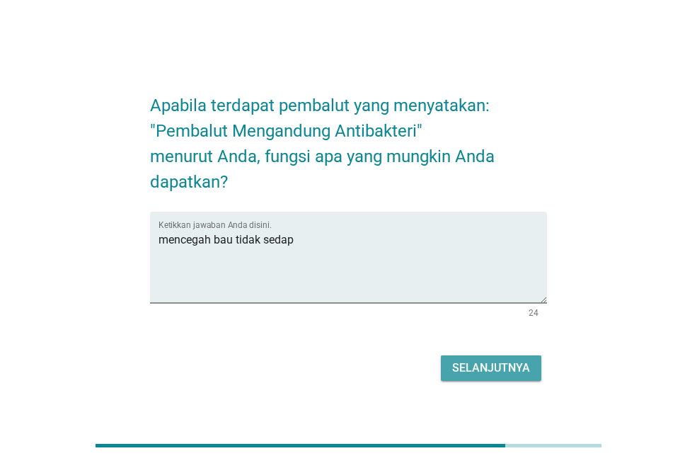
click at [481, 356] on button "Selanjutnya" at bounding box center [491, 367] width 100 height 25
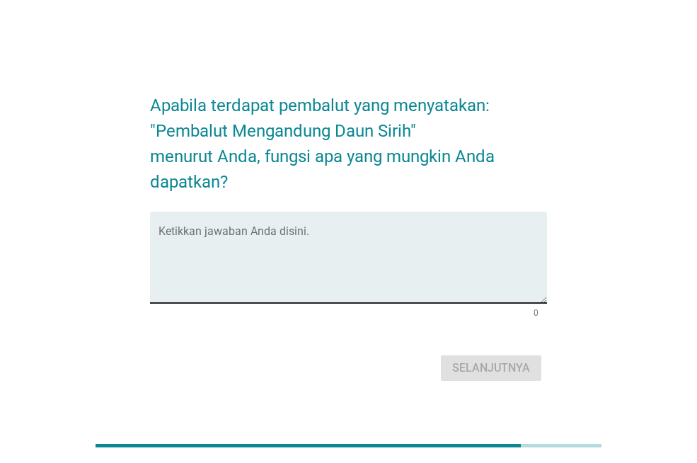
click at [279, 233] on textarea "Ketikkan jawaban Anda disini." at bounding box center [352, 265] width 388 height 74
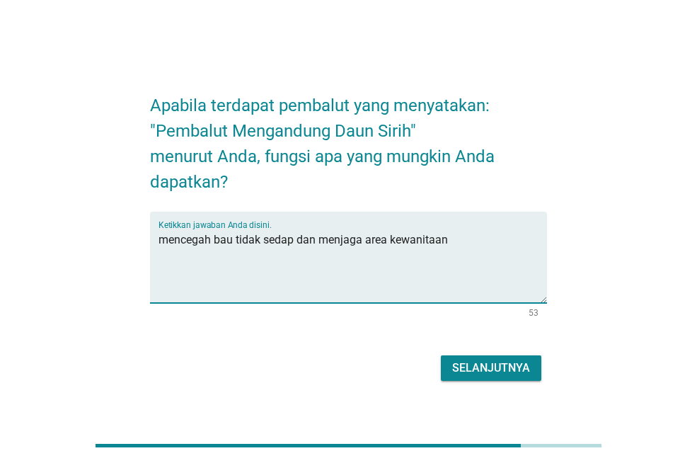
type textarea "mencegah bau tidak sedap dan menjaga area kewanitaan"
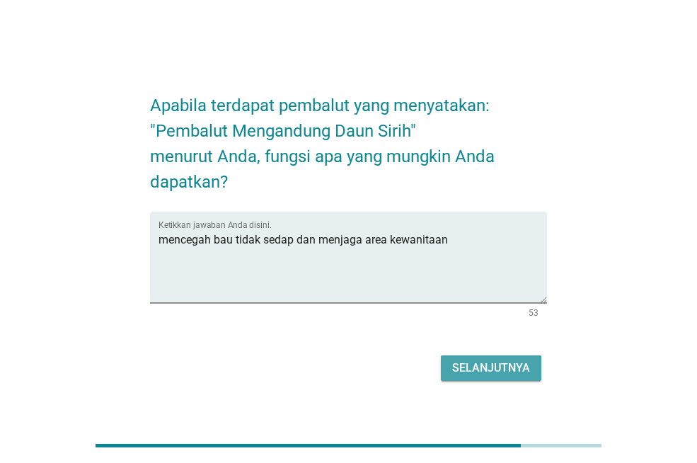
click at [537, 369] on button "Selanjutnya" at bounding box center [491, 367] width 100 height 25
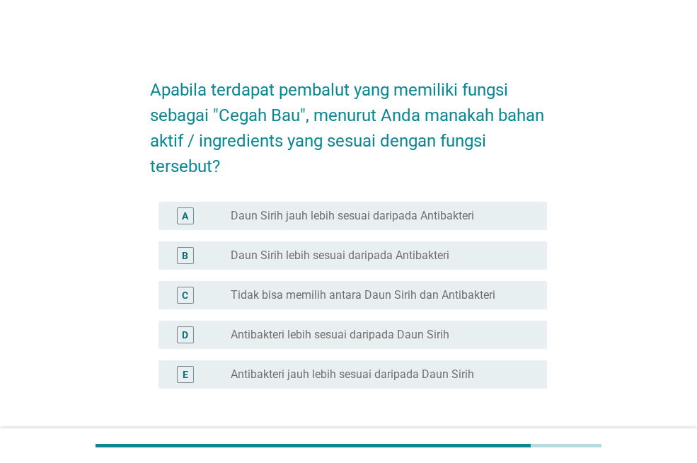
click at [315, 247] on div "radio_button_unchecked Daun Sirih lebih sesuai daripada Antibakteri" at bounding box center [383, 255] width 305 height 17
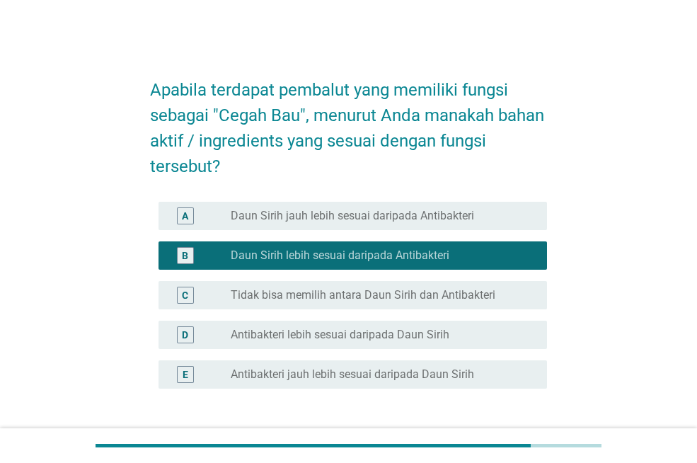
scroll to position [108, 0]
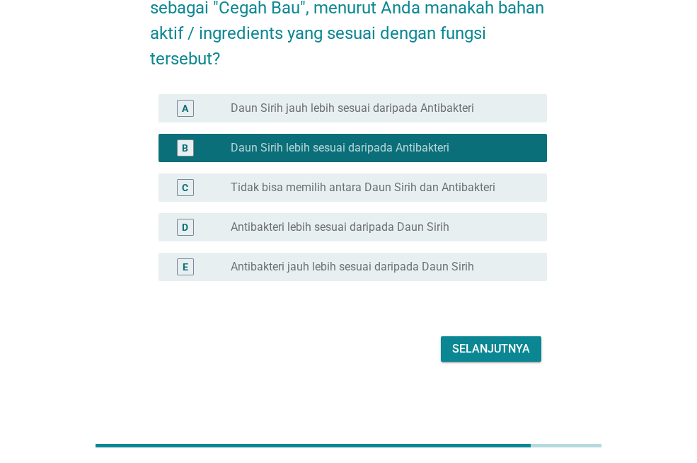
click at [504, 352] on div "Selanjutnya" at bounding box center [491, 348] width 78 height 17
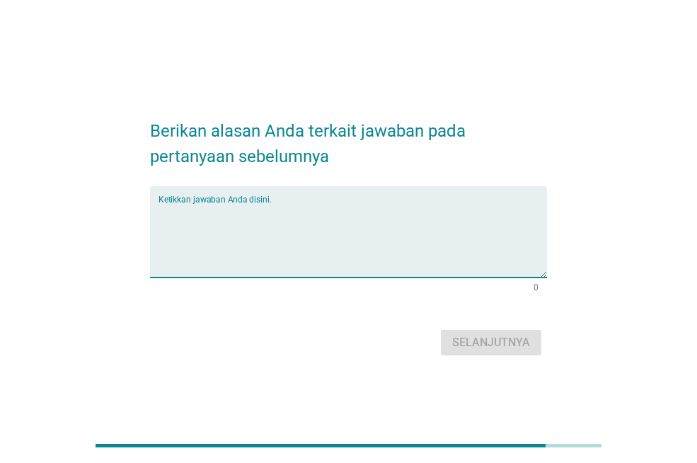
click at [248, 209] on textarea "Ketikkan jawaban Anda disini." at bounding box center [352, 240] width 388 height 74
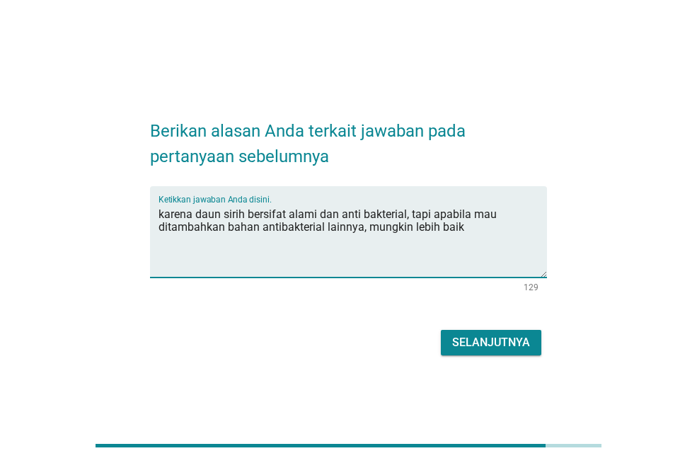
type textarea "karena daun sirih bersifat alami dan anti bakterial, tapi apabila mau ditambahk…"
click at [516, 332] on button "Selanjutnya" at bounding box center [491, 342] width 100 height 25
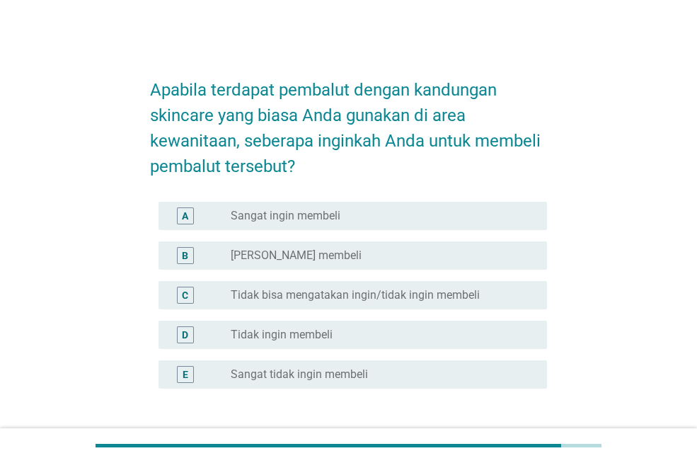
click at [280, 248] on label "[PERSON_NAME] membeli" at bounding box center [296, 255] width 131 height 14
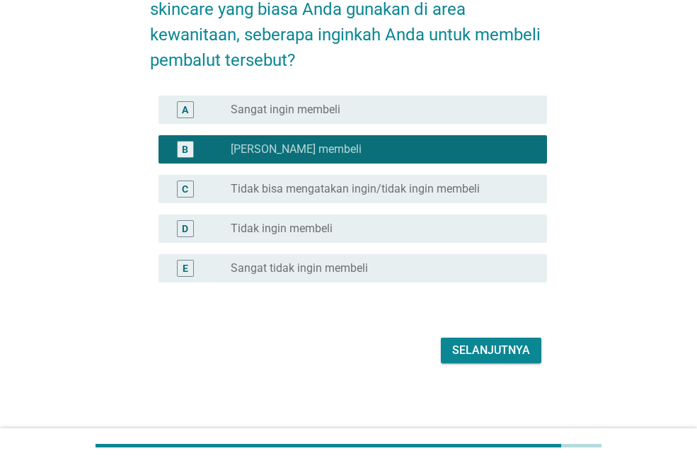
scroll to position [108, 0]
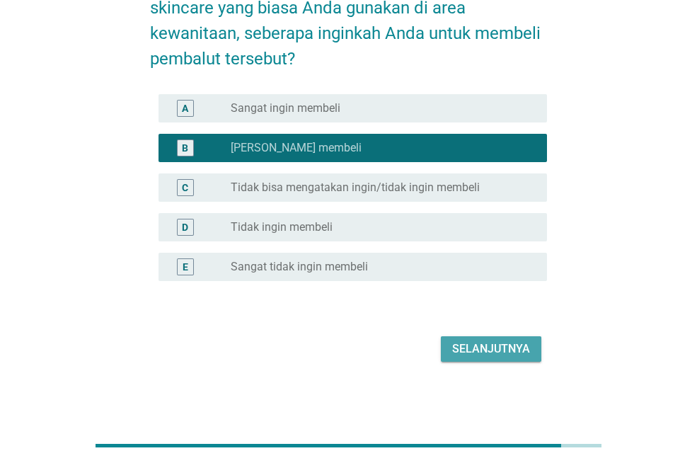
click at [533, 356] on button "Selanjutnya" at bounding box center [491, 348] width 100 height 25
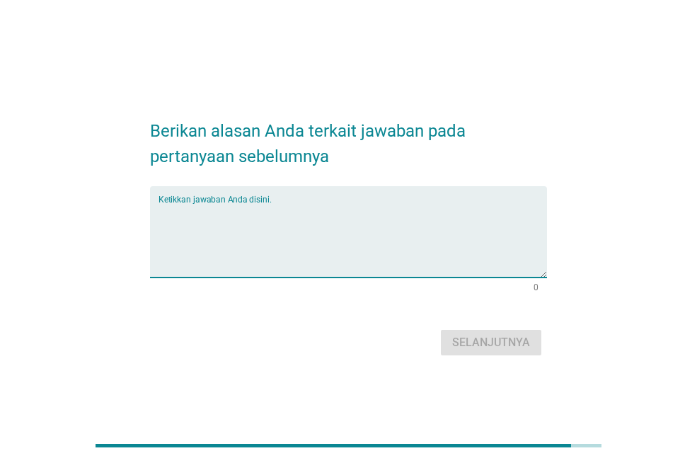
click at [291, 207] on textarea "Ketikkan jawaban Anda disini." at bounding box center [352, 240] width 388 height 74
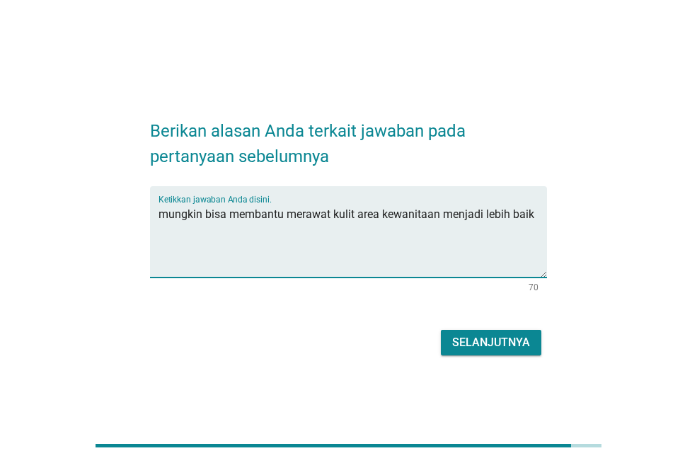
type textarea "mungkin bisa membantu merawat kulit area kewanitaan menjadi lebih baik"
click at [467, 359] on div "Selanjutnya" at bounding box center [348, 342] width 397 height 34
click at [472, 340] on div "Selanjutnya" at bounding box center [491, 342] width 78 height 17
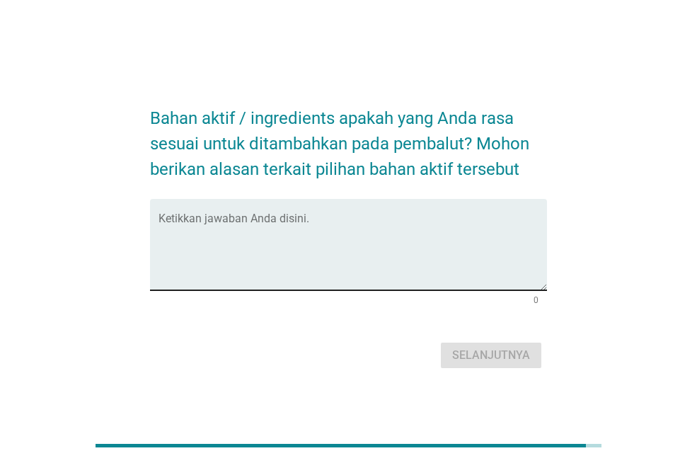
click at [287, 211] on div "Ketikkan jawaban Anda disini." at bounding box center [352, 244] width 388 height 91
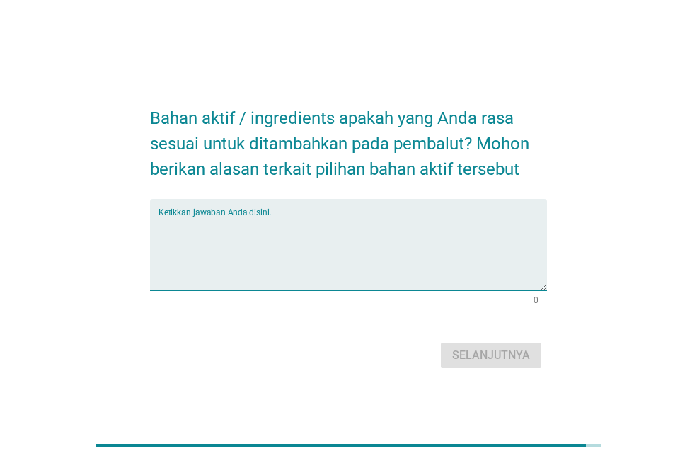
click at [285, 269] on textarea "Ketikkan jawaban Anda disini." at bounding box center [352, 253] width 388 height 74
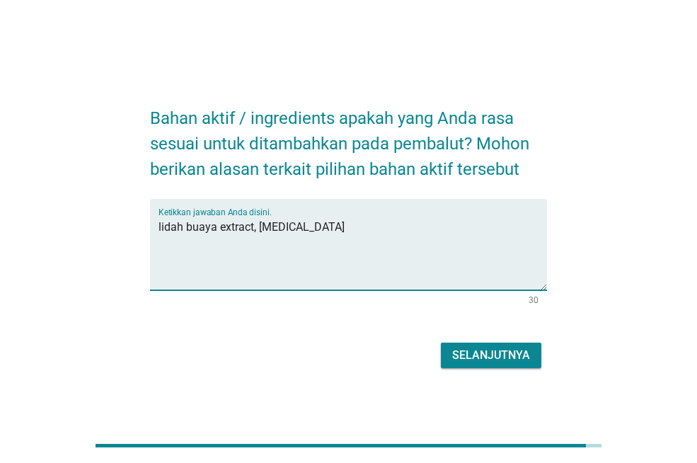
type textarea "lidah buaya extract, [MEDICAL_DATA]"
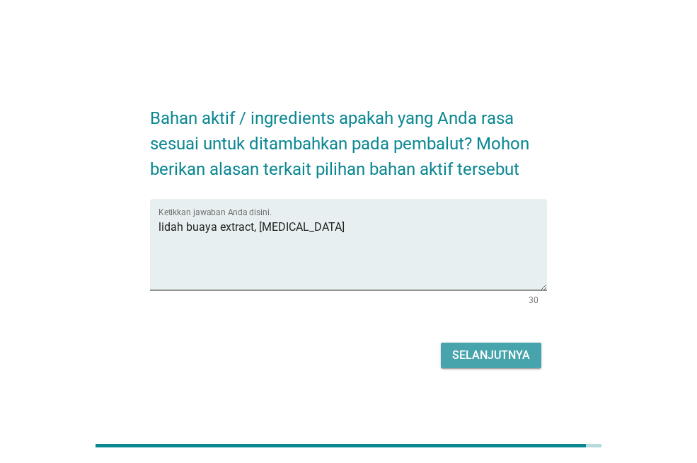
click at [505, 349] on div "Selanjutnya" at bounding box center [491, 355] width 78 height 17
